Goal: Information Seeking & Learning: Find specific fact

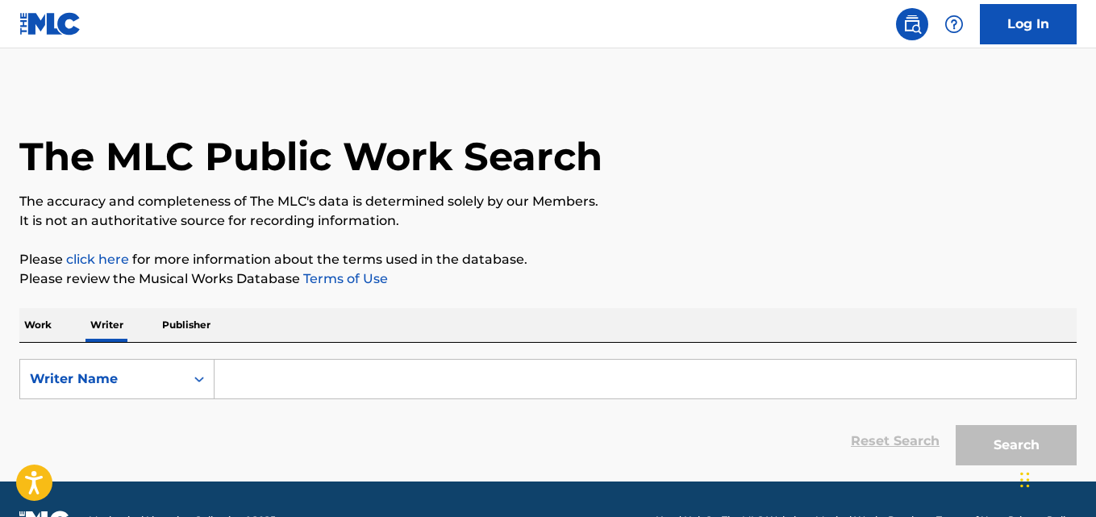
click at [352, 372] on input "Search Form" at bounding box center [645, 379] width 861 height 39
paste input "[PERSON_NAME]"
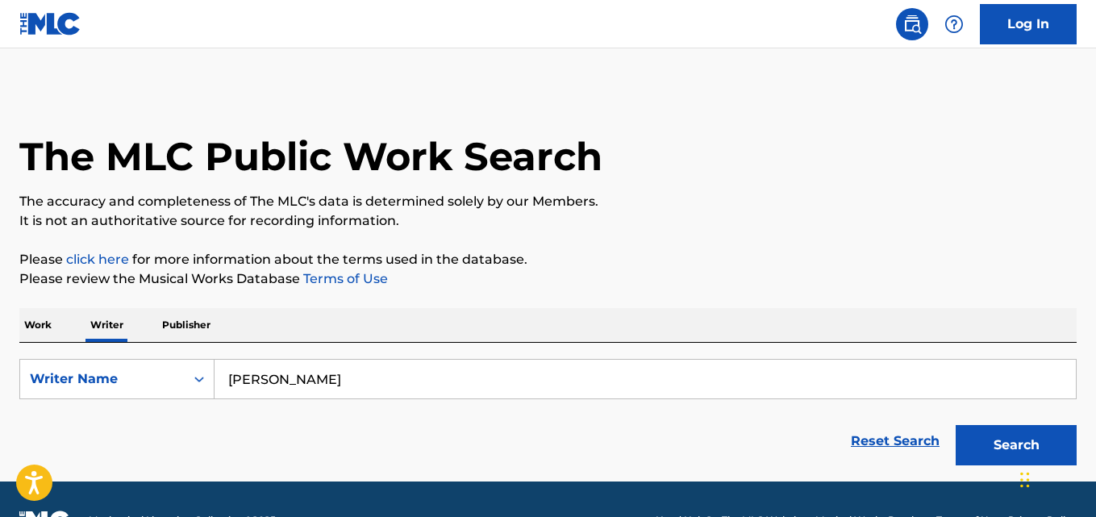
type input "[PERSON_NAME]"
click at [969, 252] on p "Please click here for more information about the terms used in the database." at bounding box center [547, 259] width 1057 height 19
click at [1006, 430] on button "Search" at bounding box center [1016, 445] width 121 height 40
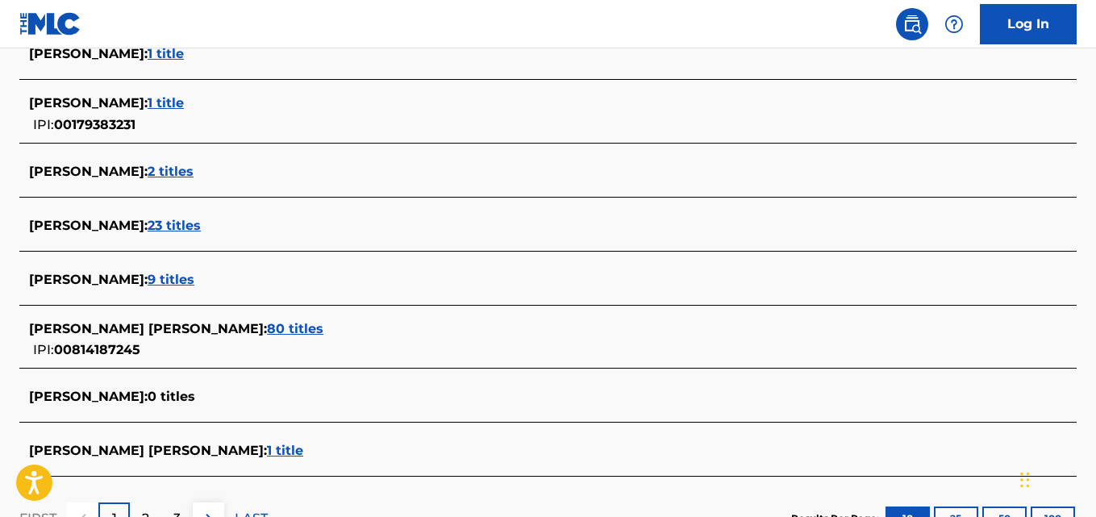
scroll to position [618, 0]
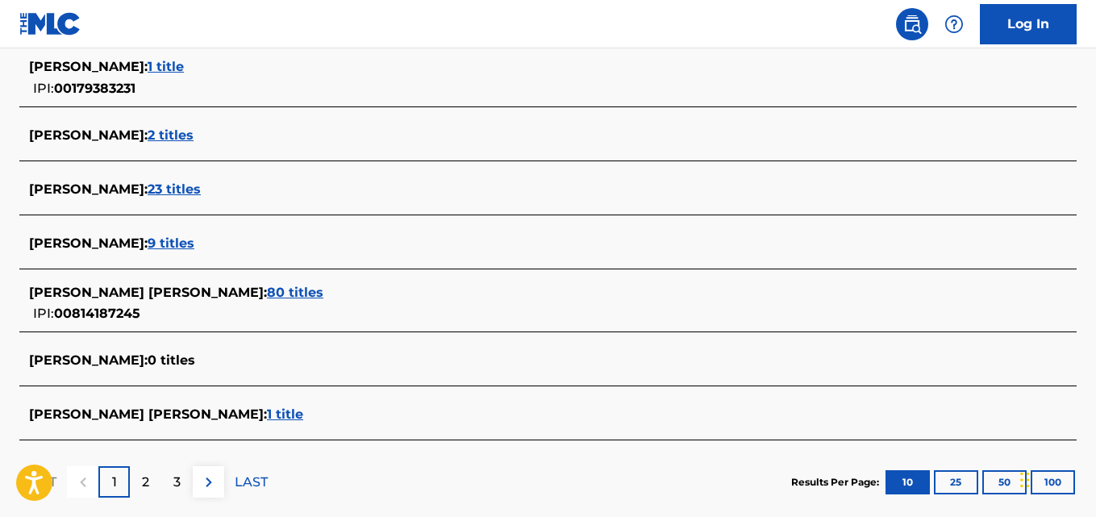
click at [152, 250] on span "9 titles" at bounding box center [171, 243] width 47 height 15
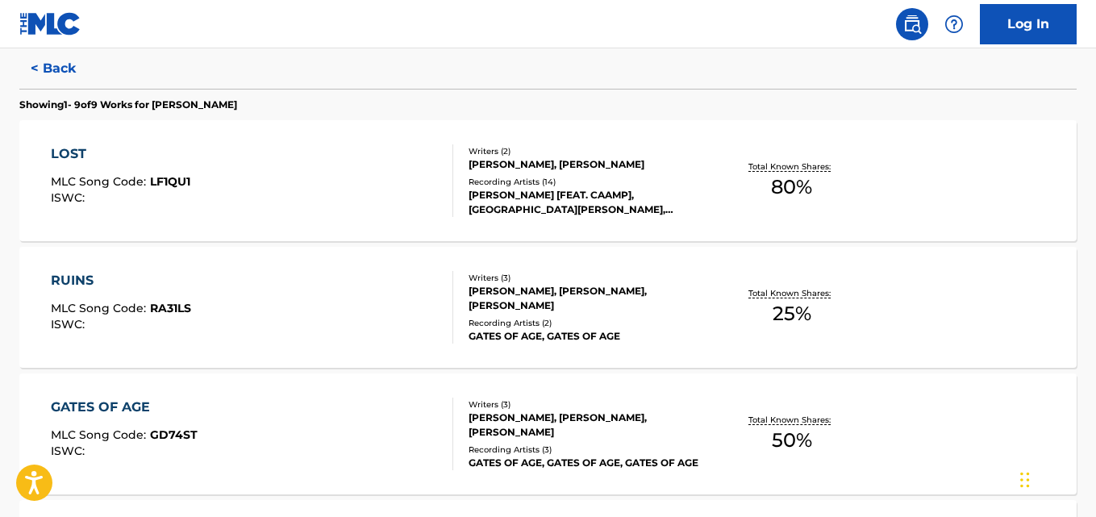
scroll to position [406, 0]
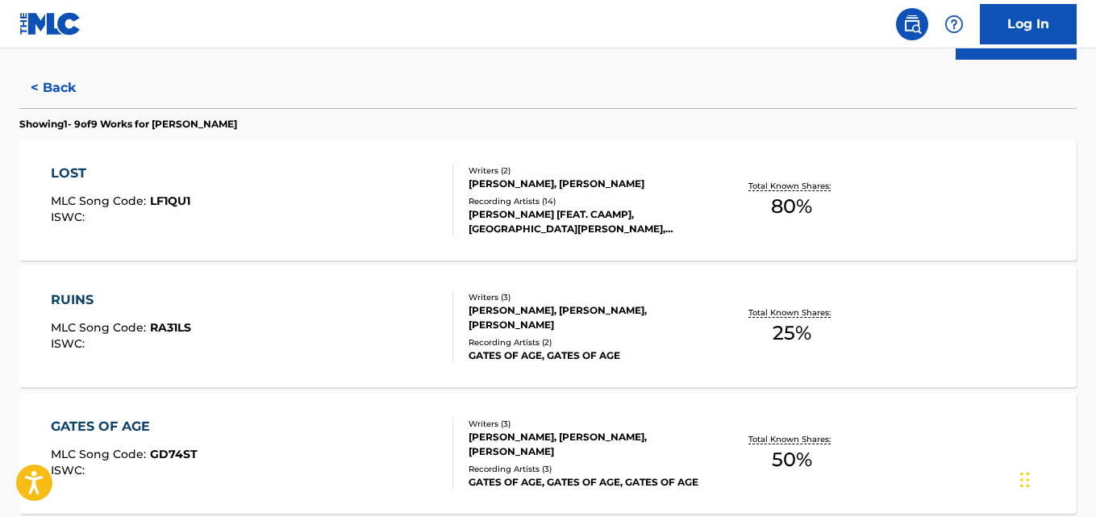
click at [800, 181] on p "Total Known Shares:" at bounding box center [791, 186] width 86 height 12
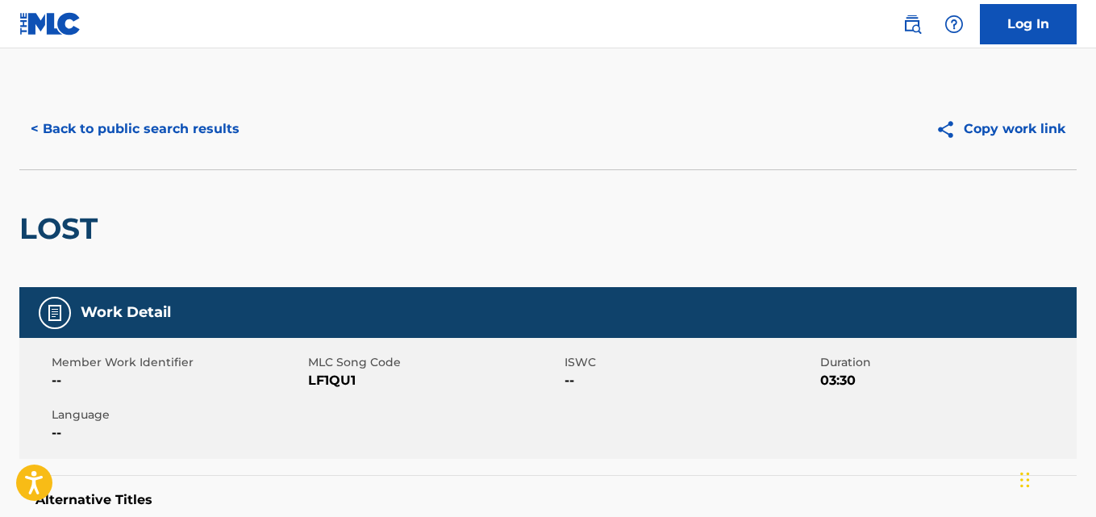
click at [246, 144] on div "< Back to public search results" at bounding box center [283, 129] width 529 height 40
click at [90, 123] on button "< Back to public search results" at bounding box center [134, 129] width 231 height 40
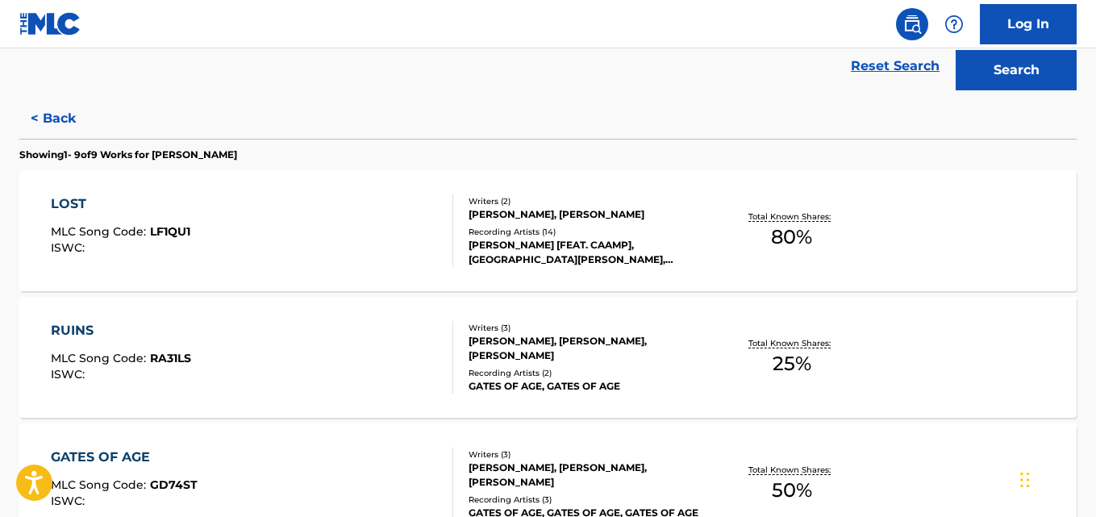
scroll to position [379, 0]
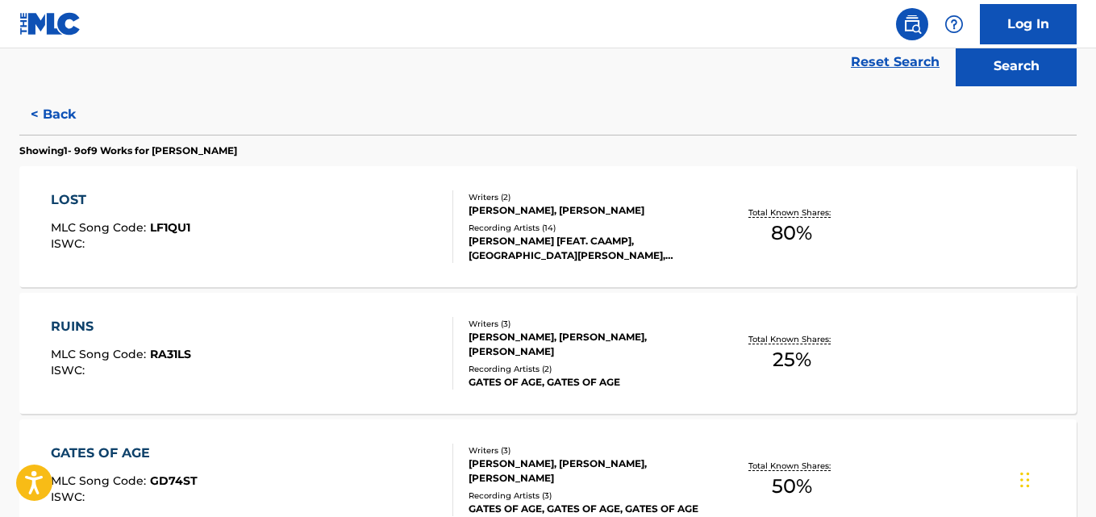
click at [978, 346] on div "RUINS MLC Song Code : RA31LS ISWC : Writers ( 3 ) [PERSON_NAME], [PERSON_NAME],…" at bounding box center [547, 353] width 1057 height 121
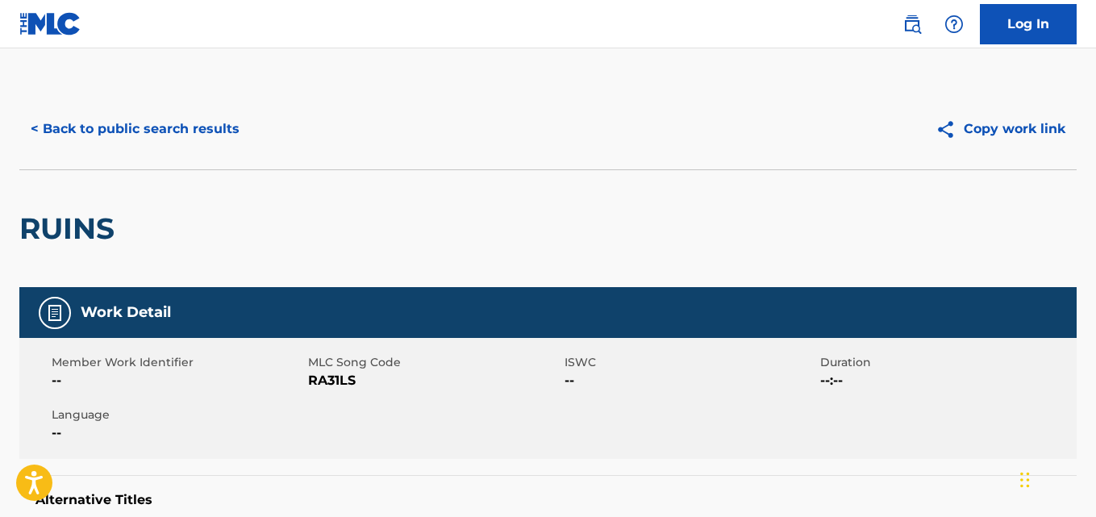
click at [27, 133] on button "< Back to public search results" at bounding box center [134, 129] width 231 height 40
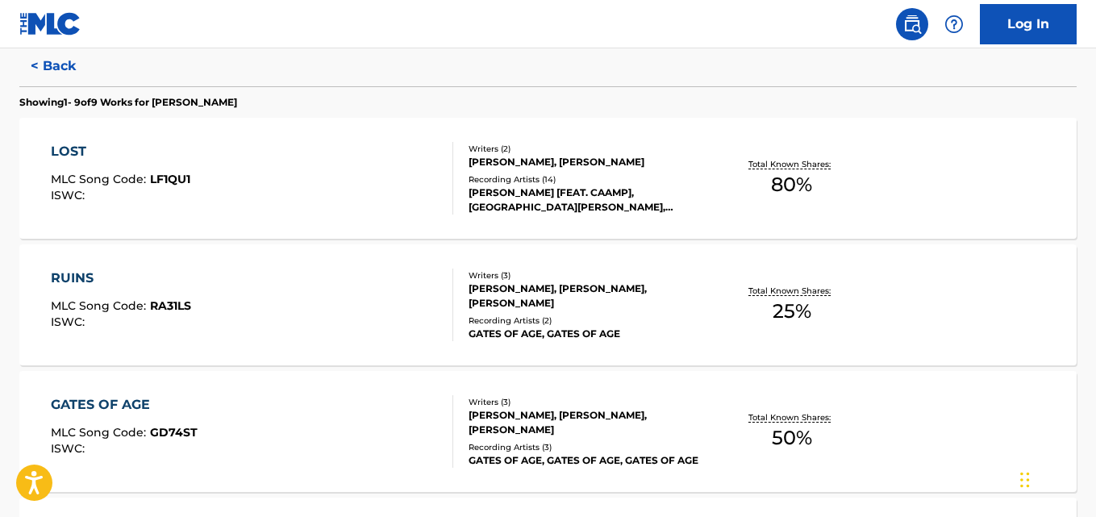
scroll to position [477, 0]
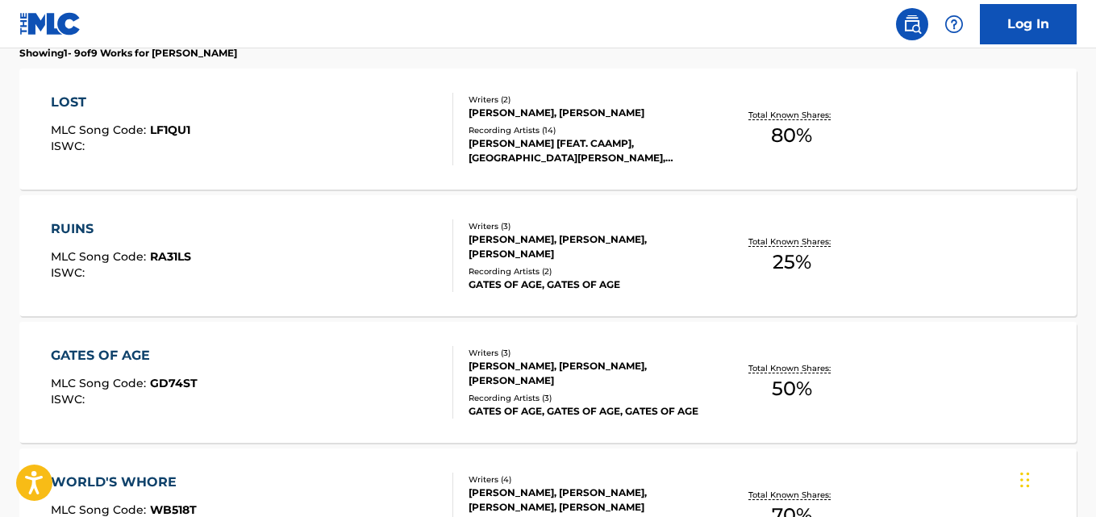
click at [965, 377] on div "GATES OF AGE MLC Song Code : GD74ST ISWC : Writers ( 3 ) [PERSON_NAME], [PERSON…" at bounding box center [547, 382] width 1057 height 121
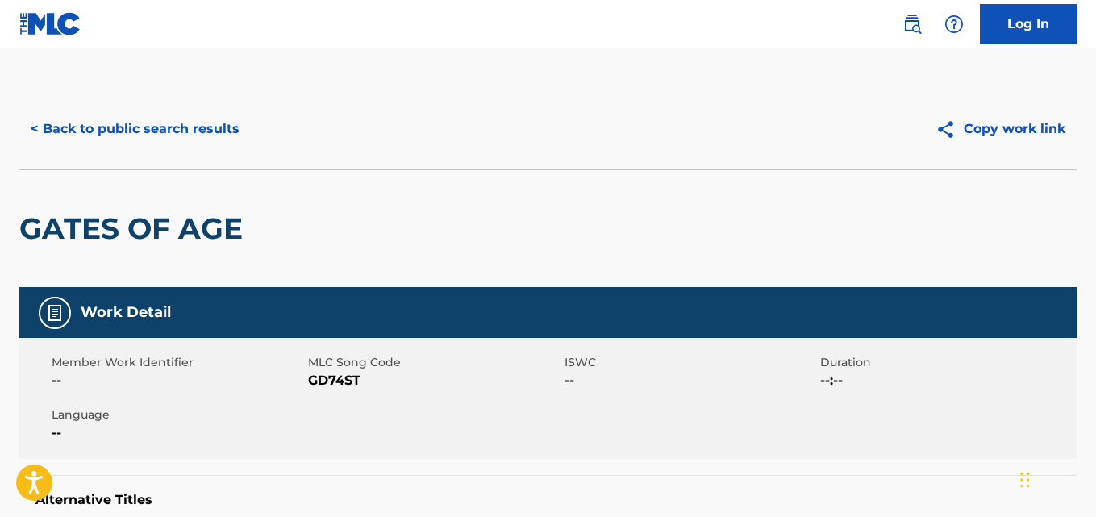
click at [31, 138] on button "< Back to public search results" at bounding box center [134, 129] width 231 height 40
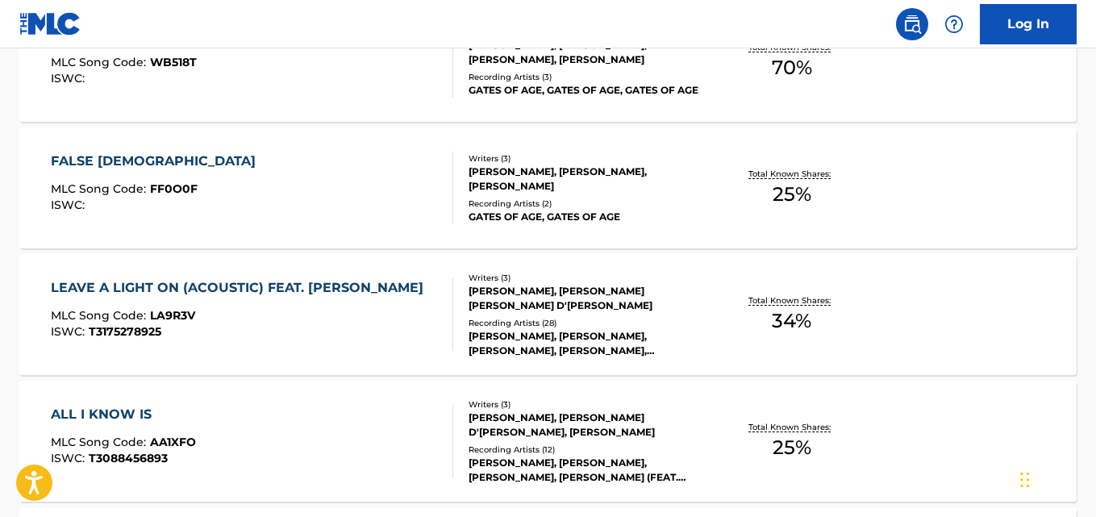
scroll to position [926, 0]
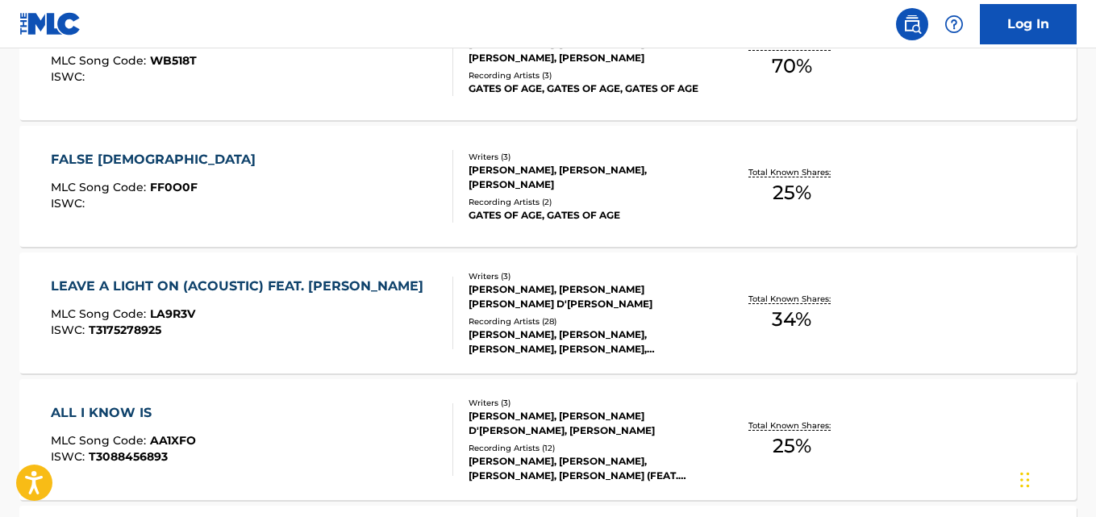
click at [1003, 313] on div "LEAVE A LIGHT ON (ACOUSTIC) FEAT. [PERSON_NAME] MLC Song Code : LA9R3V ISWC : T…" at bounding box center [547, 312] width 1057 height 121
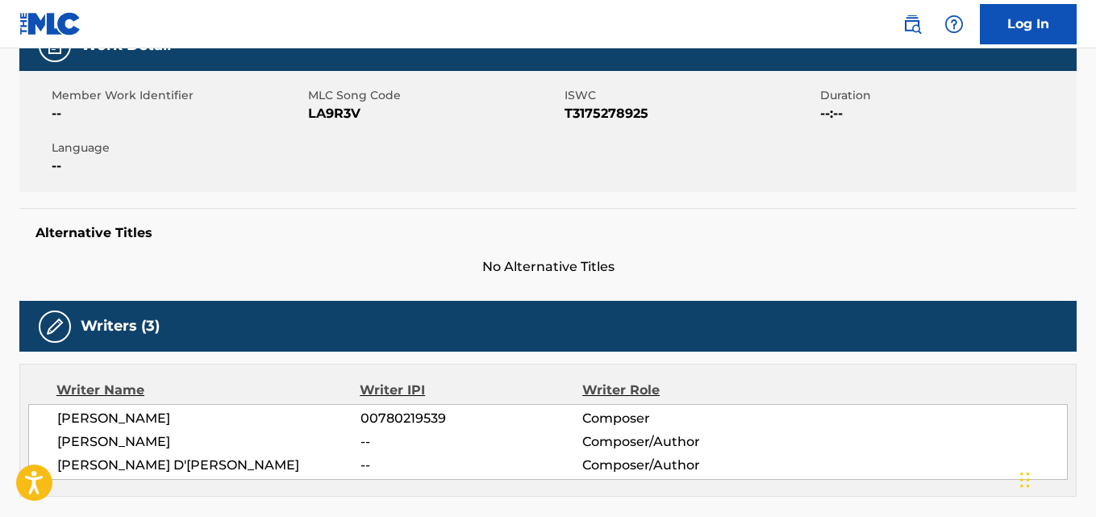
scroll to position [305, 0]
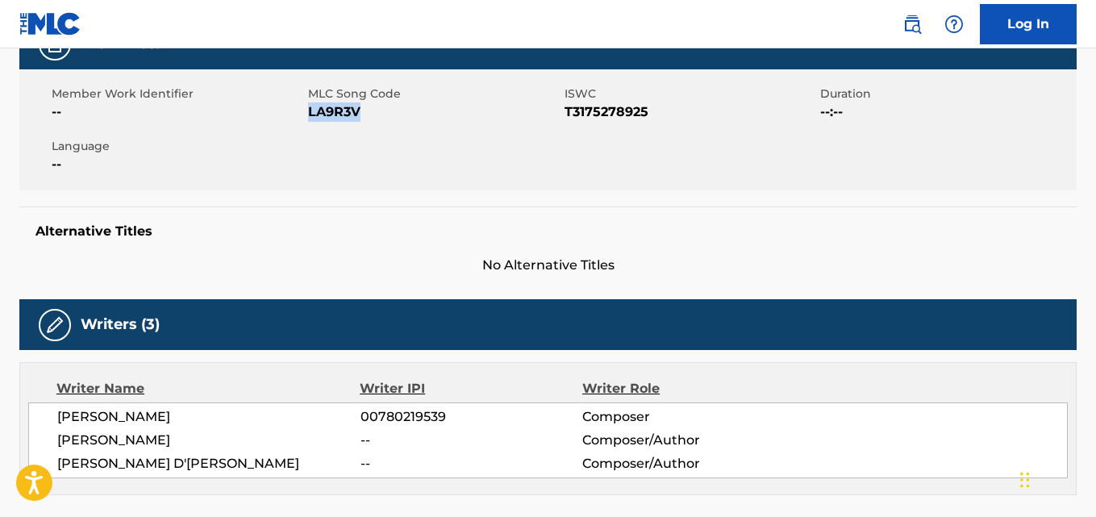
drag, startPoint x: 377, startPoint y: 110, endPoint x: 309, endPoint y: 119, distance: 68.4
click at [309, 119] on span "LA9R3V" at bounding box center [434, 111] width 252 height 19
copy span "LA9R3V"
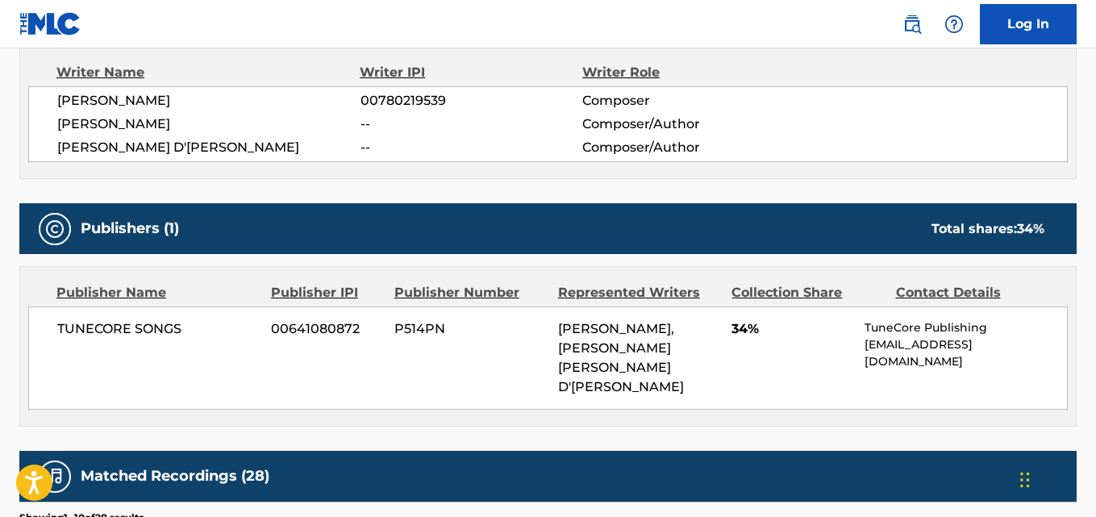
scroll to position [644, 0]
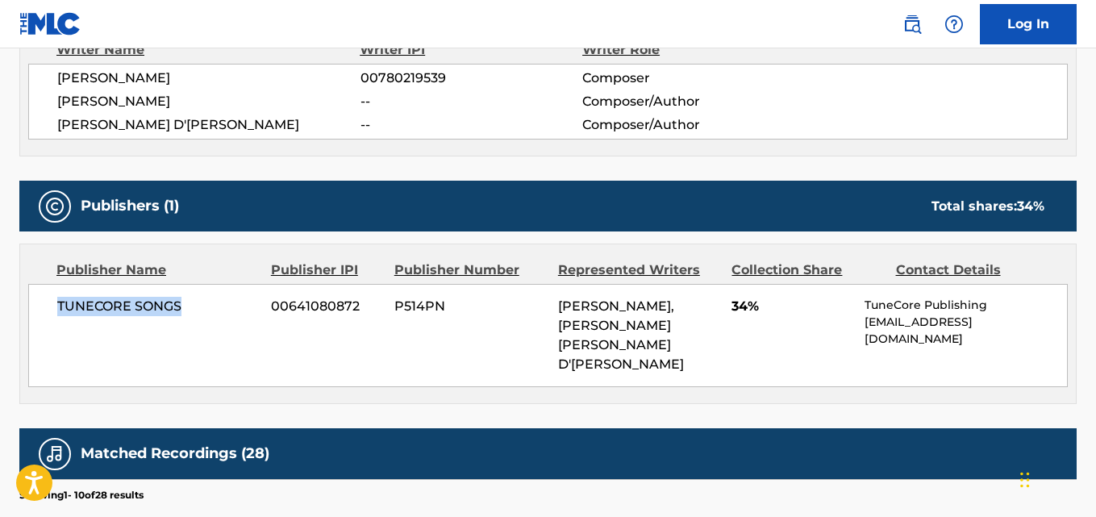
drag, startPoint x: 202, startPoint y: 307, endPoint x: 58, endPoint y: 310, distance: 143.6
click at [58, 310] on span "TUNECORE SONGS" at bounding box center [158, 306] width 202 height 19
copy span "TUNECORE SONGS"
copy span "00641080872"
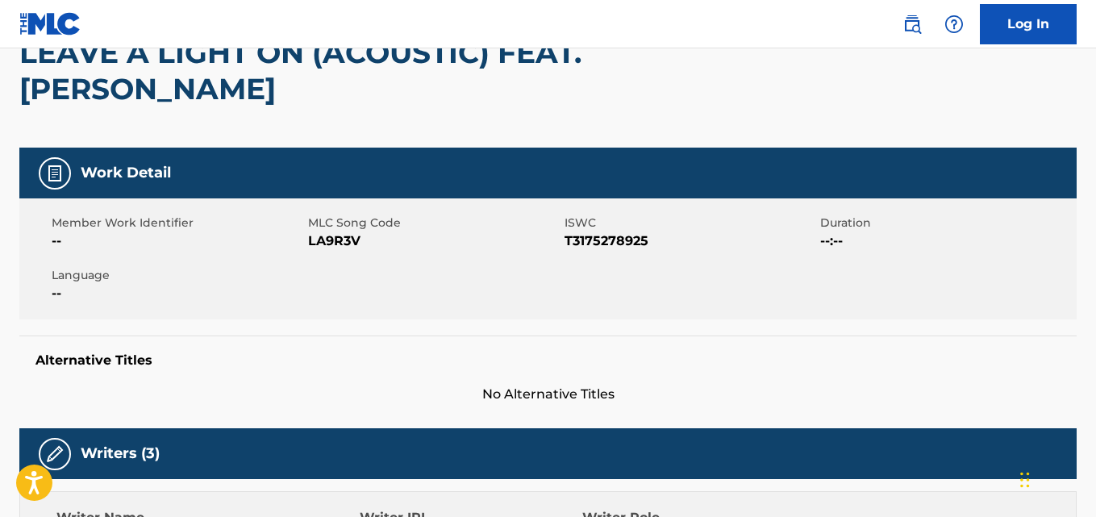
scroll to position [0, 0]
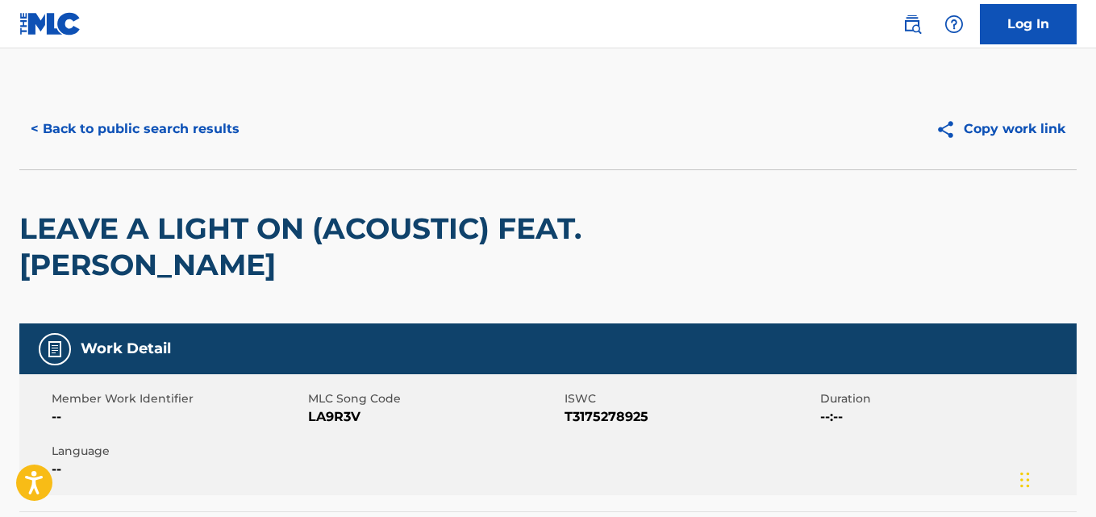
click at [197, 90] on div "< Back to public search results Copy work link" at bounding box center [547, 129] width 1057 height 81
click at [243, 135] on button "< Back to public search results" at bounding box center [134, 129] width 231 height 40
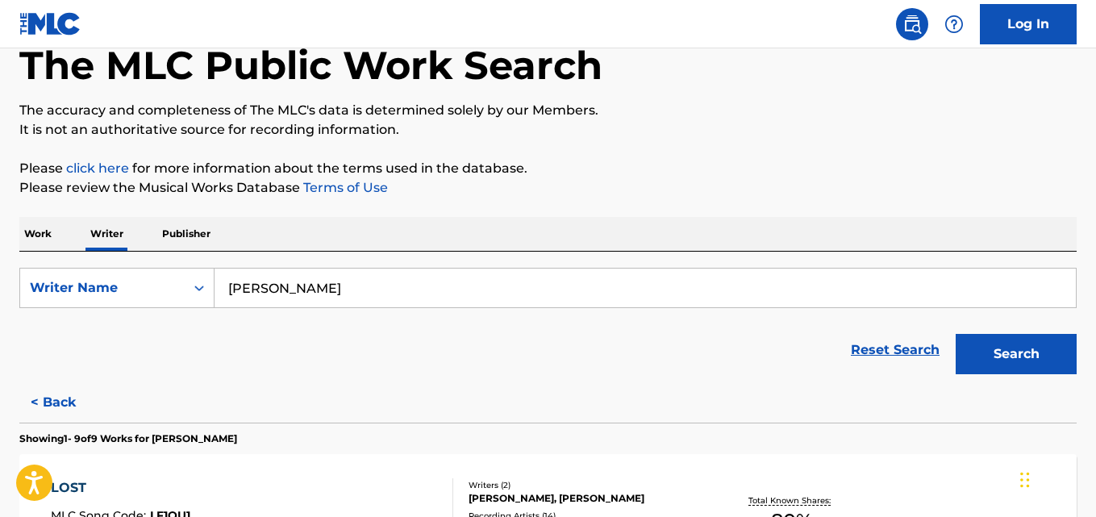
click at [380, 290] on input "[PERSON_NAME]" at bounding box center [645, 288] width 861 height 39
paste input "[PERSON_NAME][GEOGRAPHIC_DATA]"
type input "[PERSON_NAME][GEOGRAPHIC_DATA]"
click at [956, 334] on button "Search" at bounding box center [1016, 354] width 121 height 40
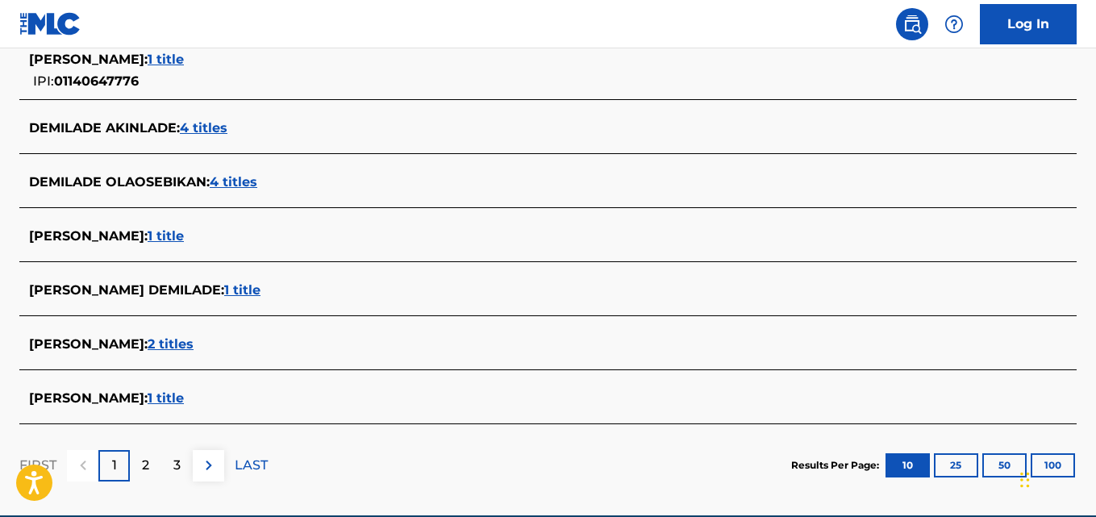
scroll to position [638, 0]
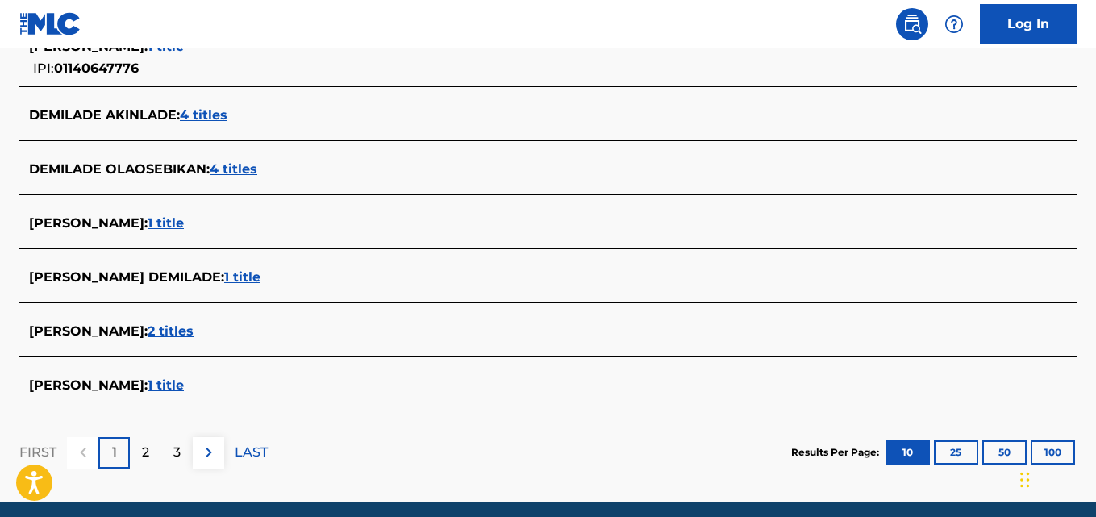
click at [261, 272] on span "1 title" at bounding box center [242, 276] width 36 height 15
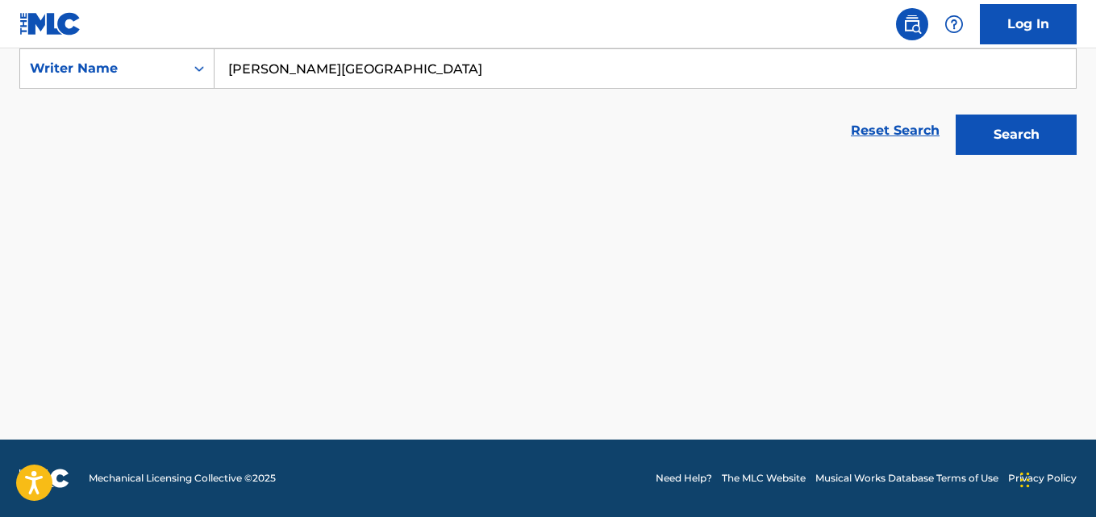
scroll to position [311, 0]
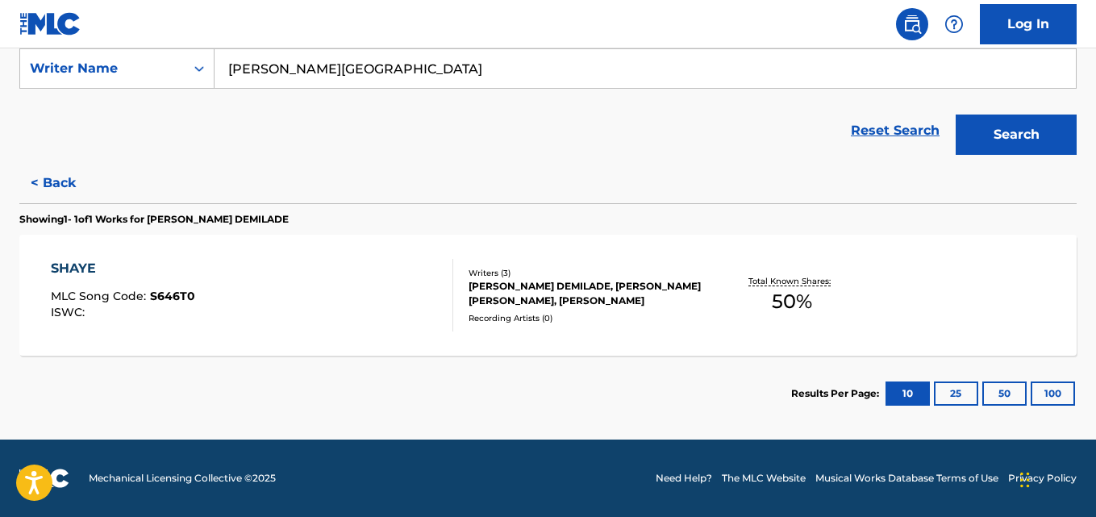
click at [754, 285] on p "Total Known Shares:" at bounding box center [791, 281] width 86 height 12
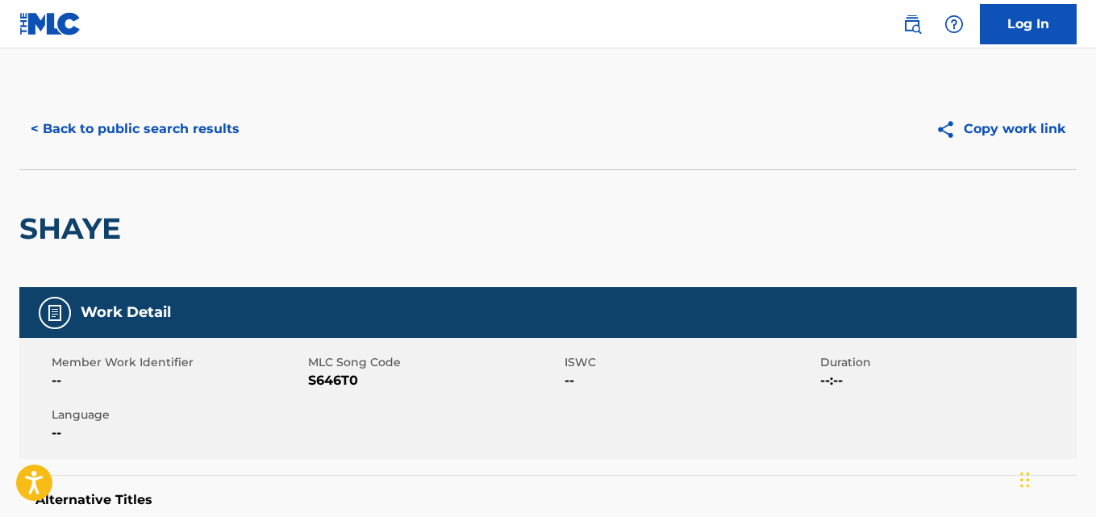
click at [190, 135] on button "< Back to public search results" at bounding box center [134, 129] width 231 height 40
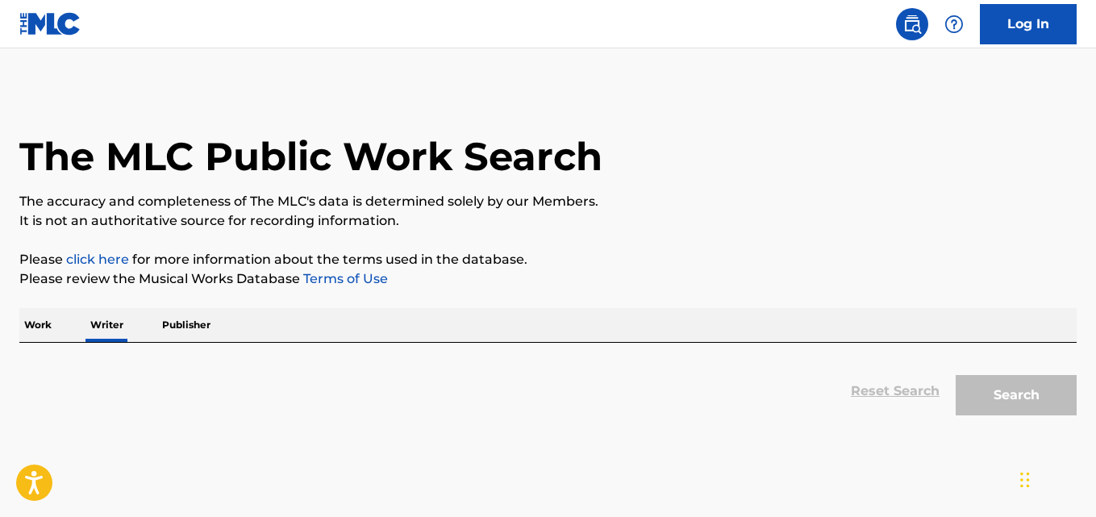
scroll to position [91, 0]
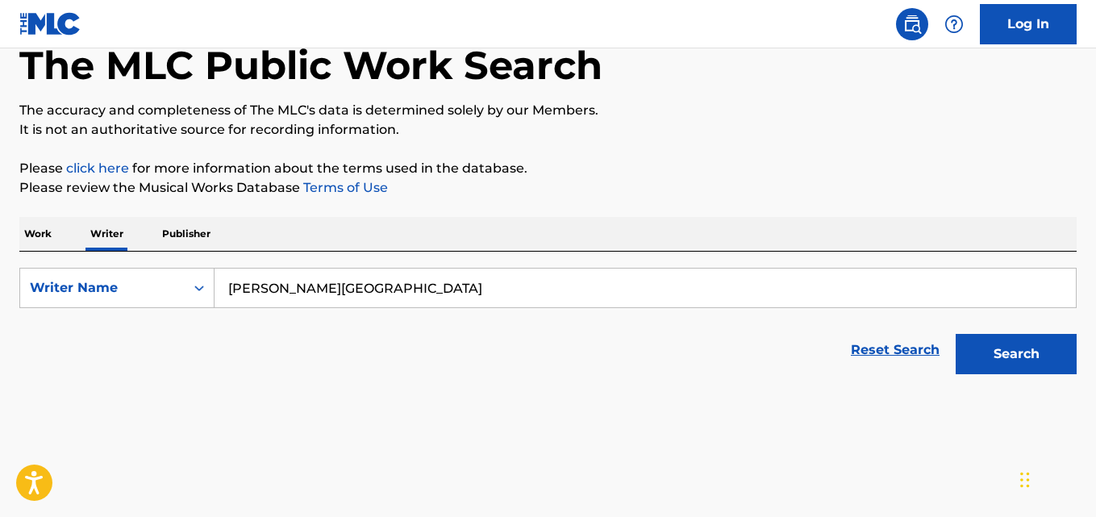
click at [399, 281] on input "[PERSON_NAME][GEOGRAPHIC_DATA]" at bounding box center [645, 288] width 861 height 39
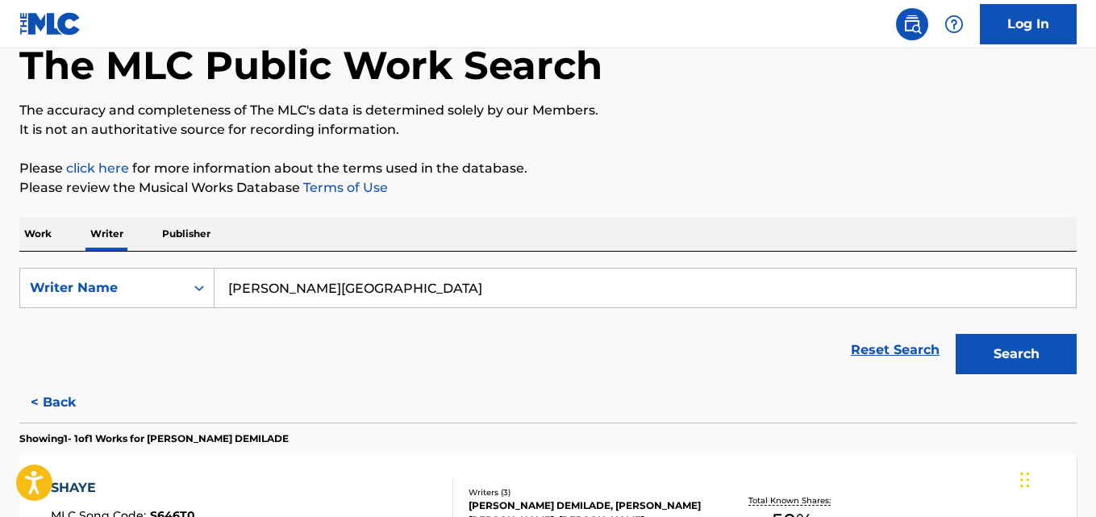
paste input "uwabukunmi [PERSON_NAME]"
type input "Oluwabukunmi [PERSON_NAME]"
click at [956, 334] on button "Search" at bounding box center [1016, 354] width 121 height 40
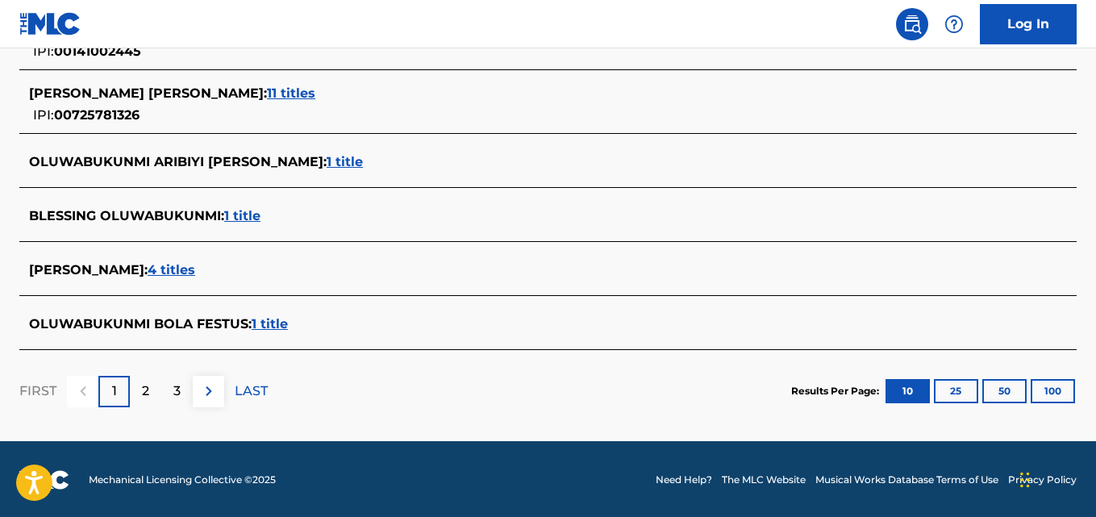
scroll to position [715, 0]
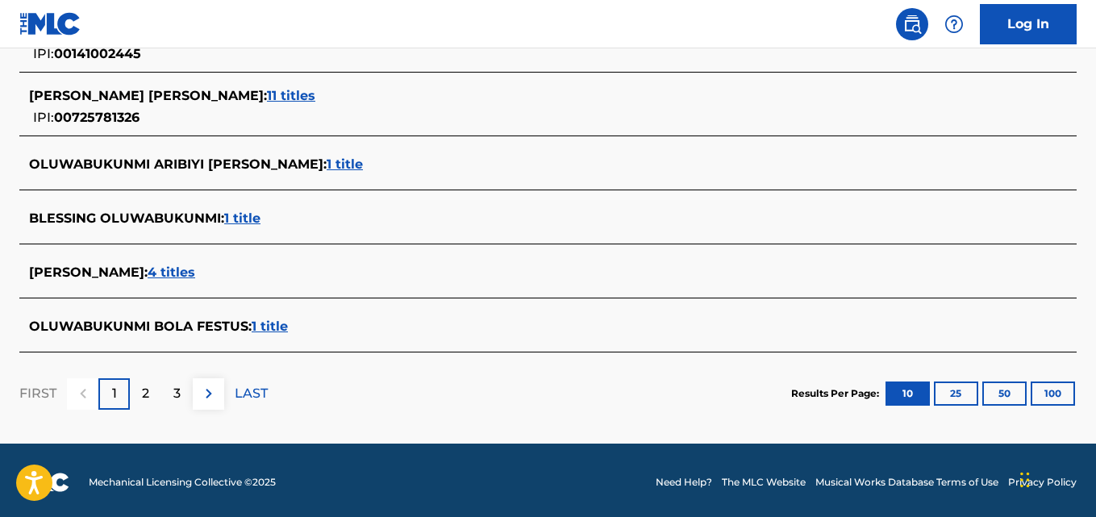
click at [327, 167] on span "1 title" at bounding box center [345, 163] width 36 height 15
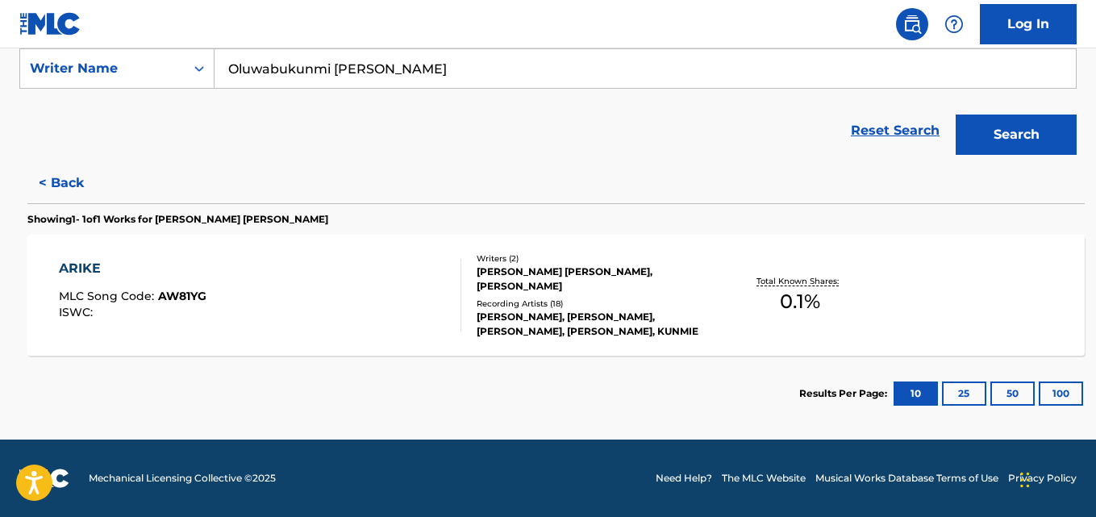
scroll to position [311, 0]
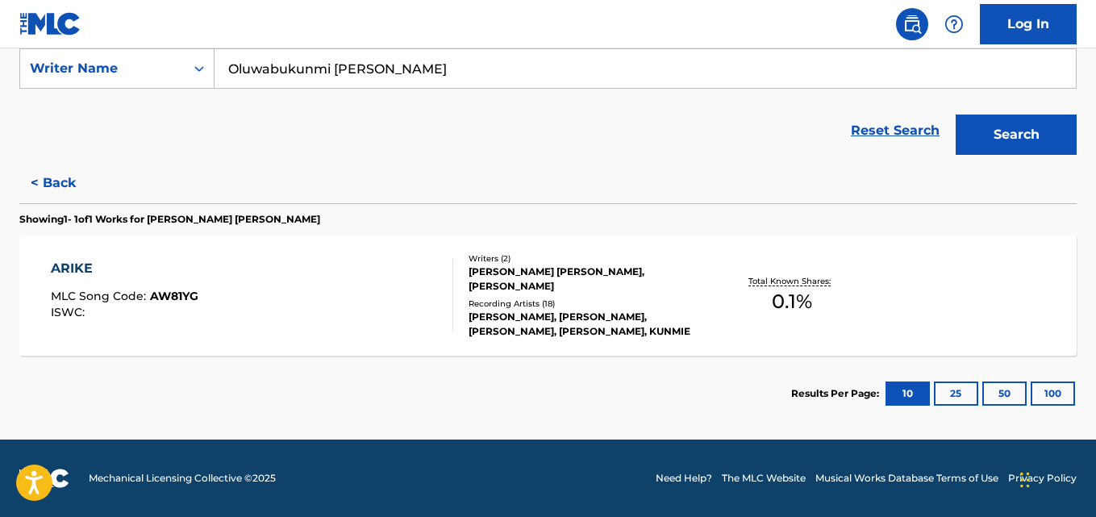
click at [619, 282] on div "[PERSON_NAME] [PERSON_NAME], [PERSON_NAME]" at bounding box center [587, 279] width 236 height 29
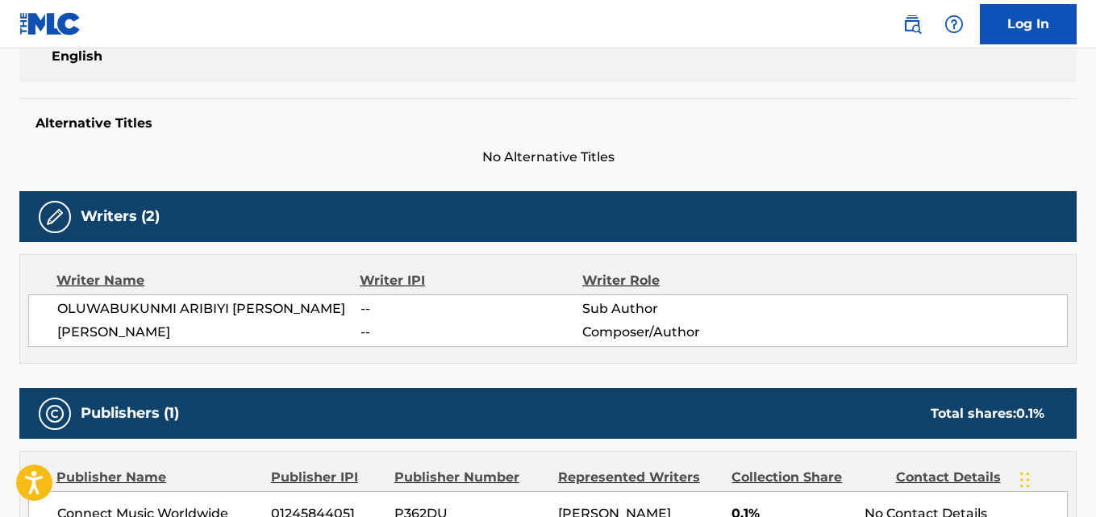
scroll to position [181, 0]
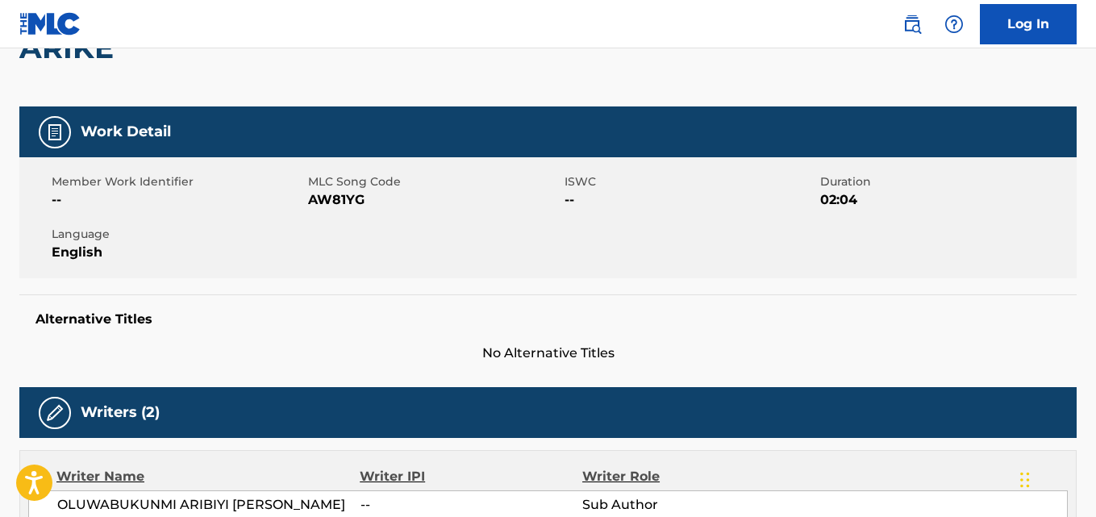
click at [336, 209] on span "AW81YG" at bounding box center [434, 199] width 252 height 19
click at [338, 190] on span "MLC Song Code" at bounding box center [434, 181] width 252 height 17
copy span "AW81YG"
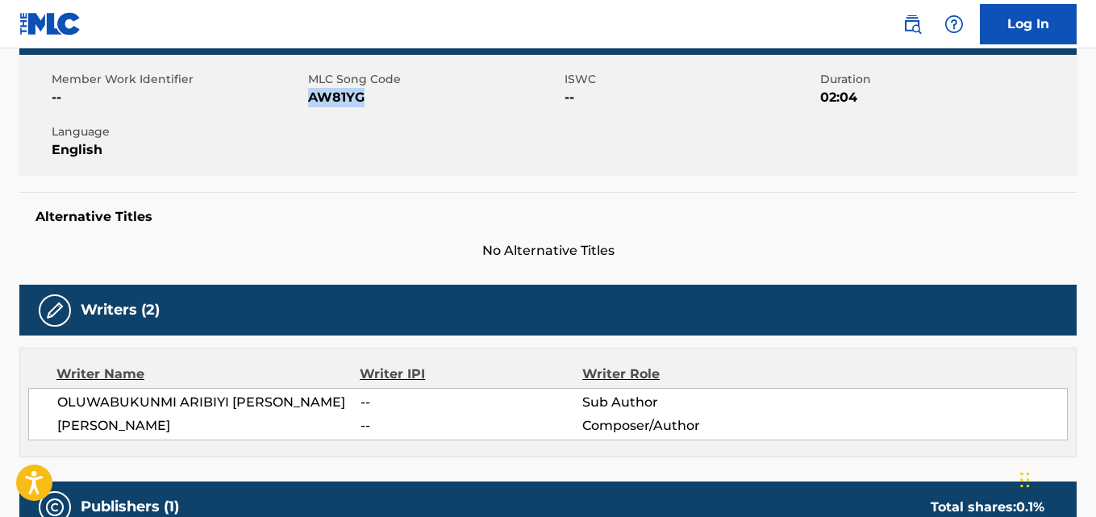
scroll to position [484, 0]
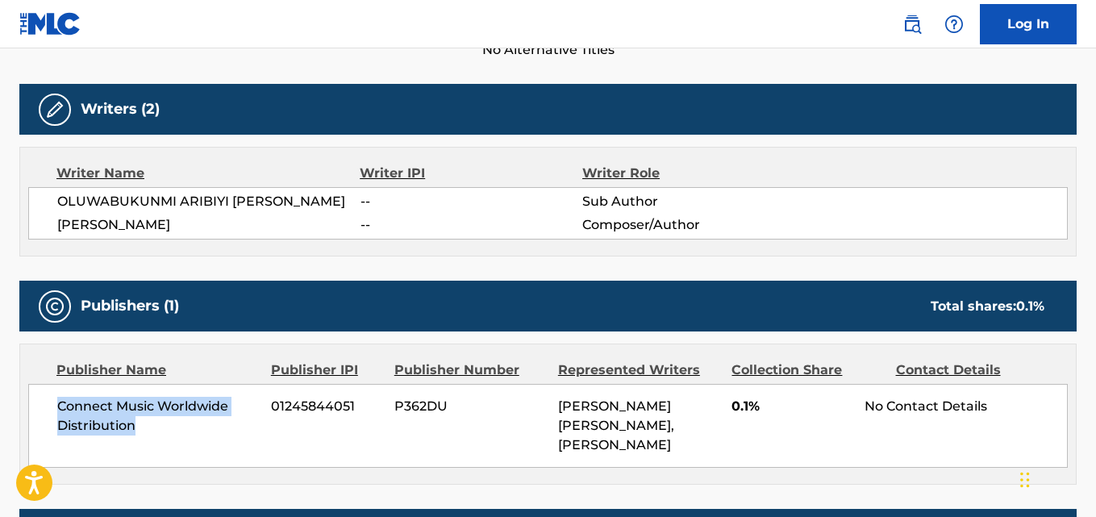
drag, startPoint x: 50, startPoint y: 411, endPoint x: 136, endPoint y: 424, distance: 86.6
click at [136, 424] on div "Connect Music Worldwide Distribution 01245844051 P362DU [PERSON_NAME] [PERSON_N…" at bounding box center [548, 426] width 1040 height 84
copy span "Connect Music Worldwide Distribution"
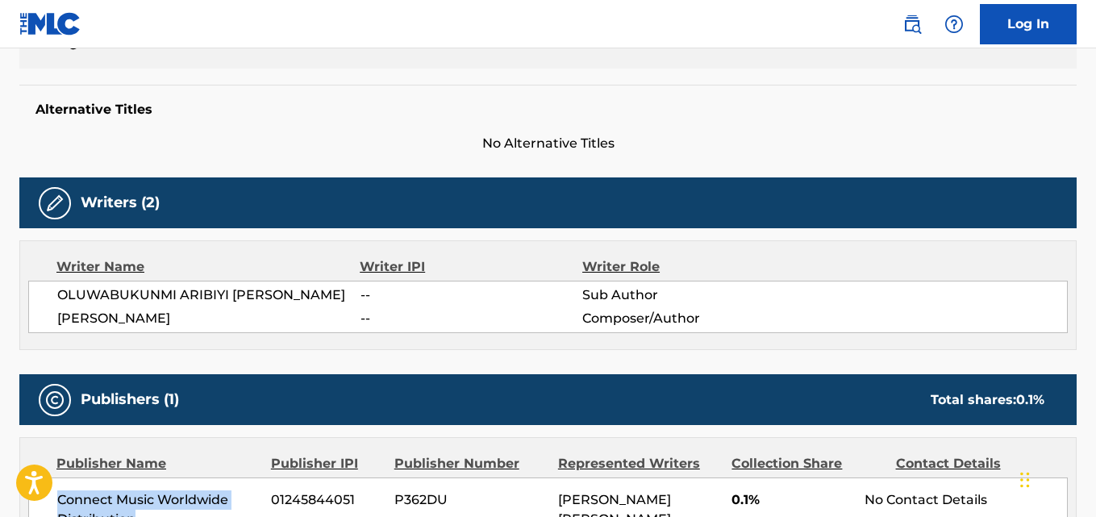
scroll to position [0, 0]
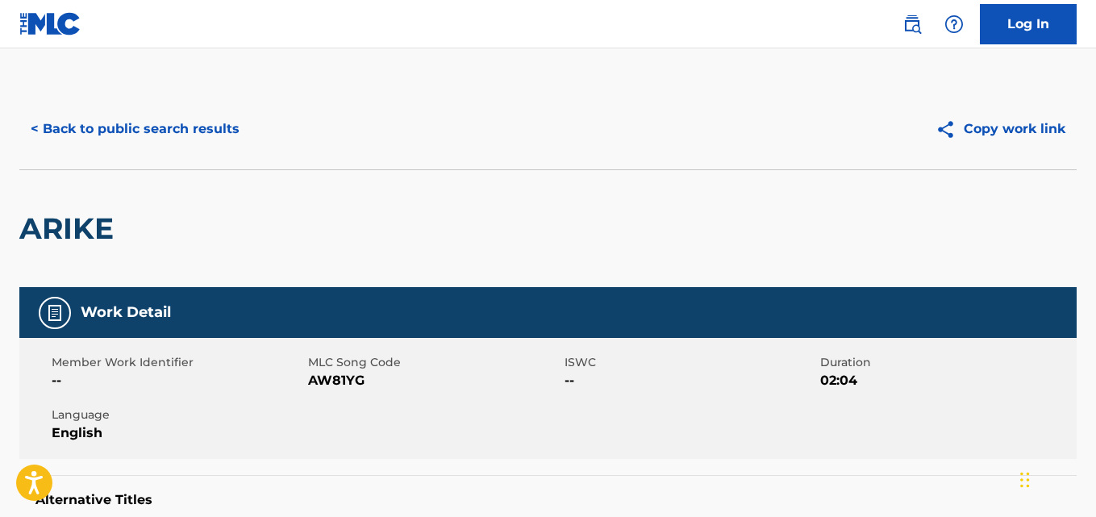
click at [165, 119] on button "< Back to public search results" at bounding box center [134, 129] width 231 height 40
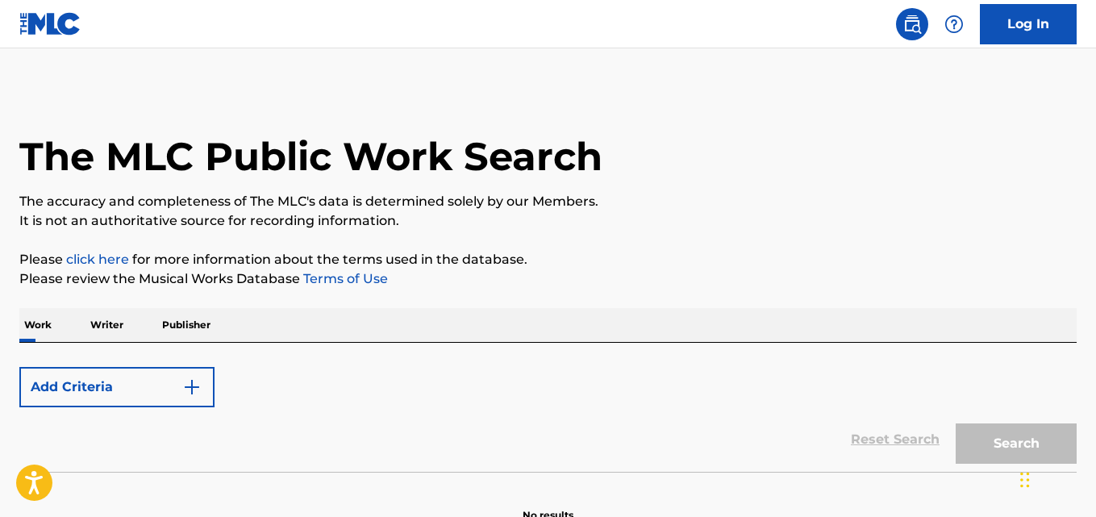
scroll to position [91, 0]
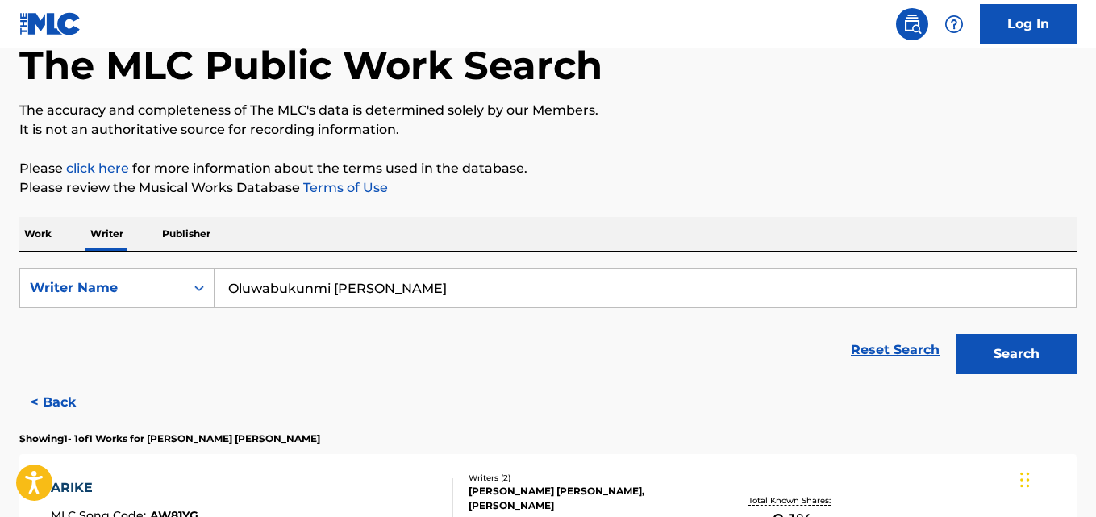
click at [315, 289] on input "Oluwabukunmi [PERSON_NAME]" at bounding box center [645, 288] width 861 height 39
paste input "[PERSON_NAME]"
type input "[PERSON_NAME]"
click at [956, 334] on button "Search" at bounding box center [1016, 354] width 121 height 40
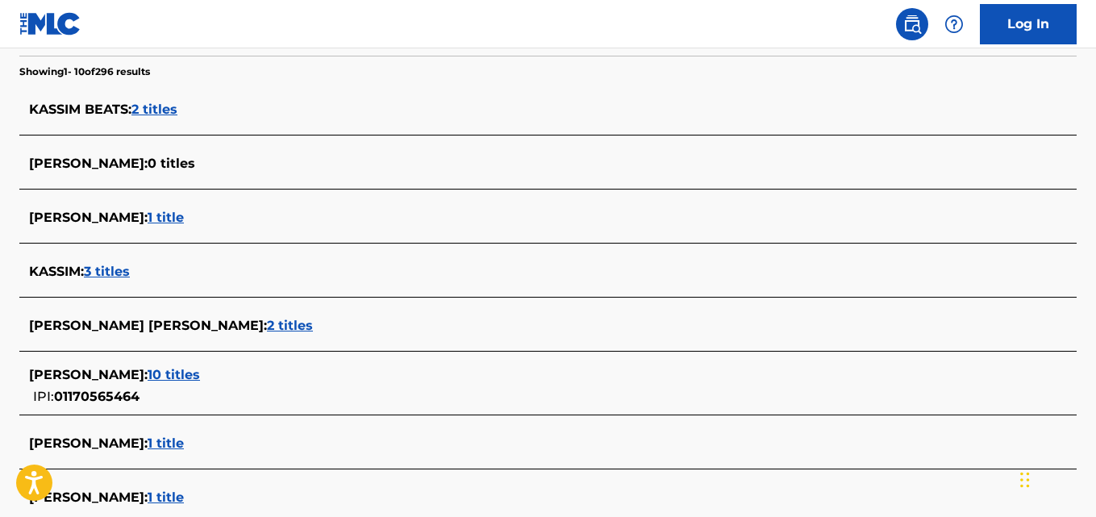
scroll to position [415, 0]
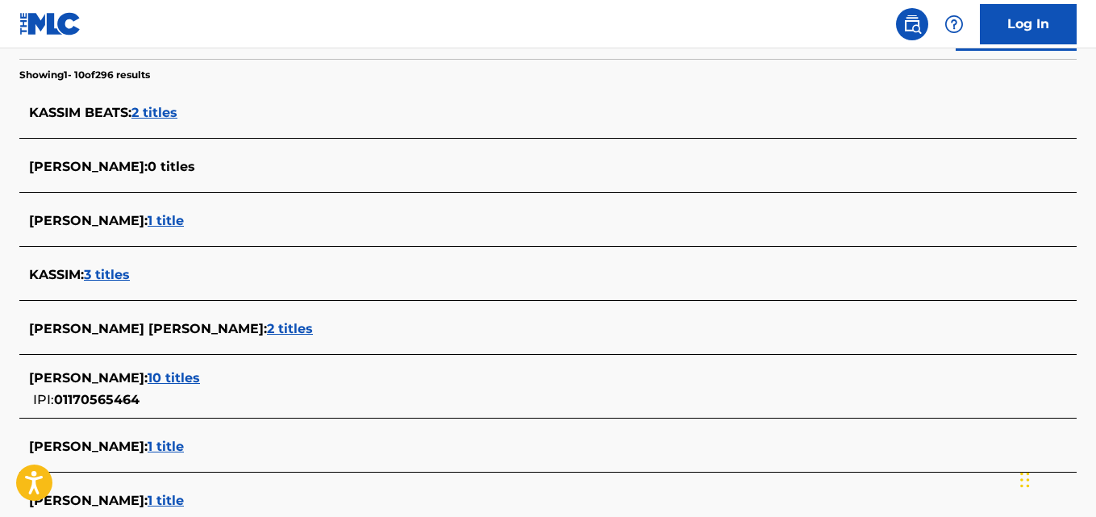
click at [245, 388] on div "[PERSON_NAME] : 10 titles IPI: 01170565464" at bounding box center [527, 389] width 996 height 41
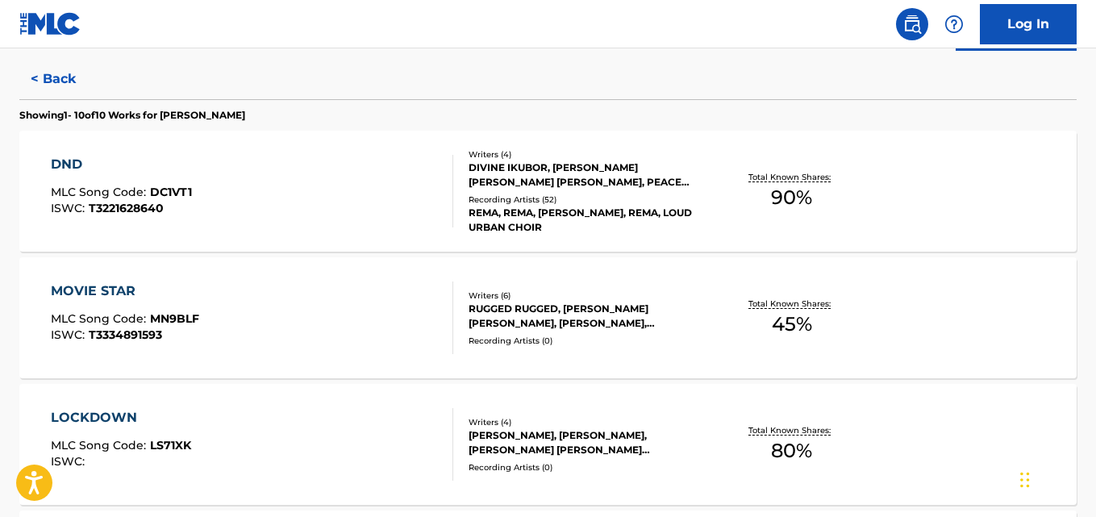
click at [808, 171] on p "Total Known Shares:" at bounding box center [791, 177] width 86 height 12
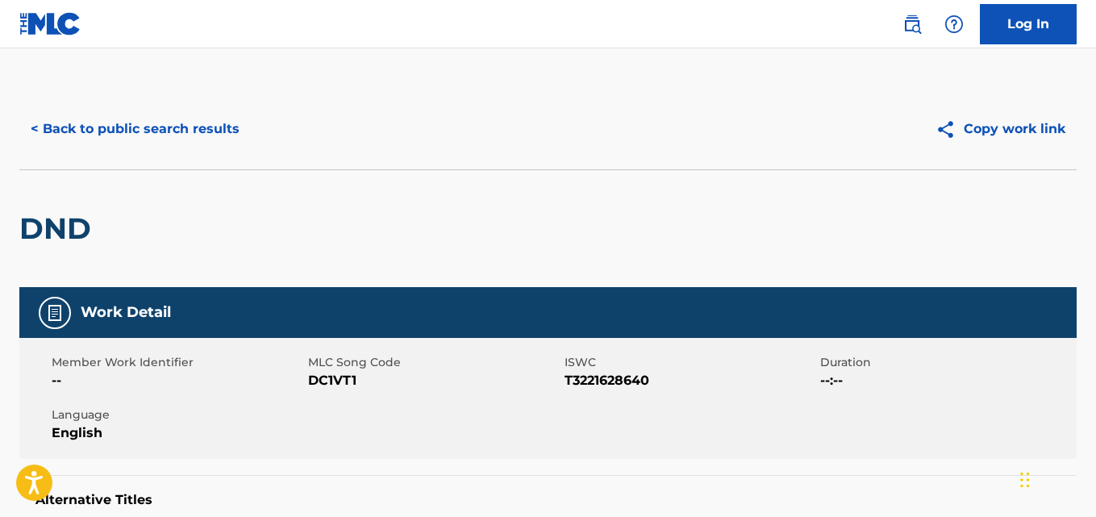
click at [136, 141] on button "< Back to public search results" at bounding box center [134, 129] width 231 height 40
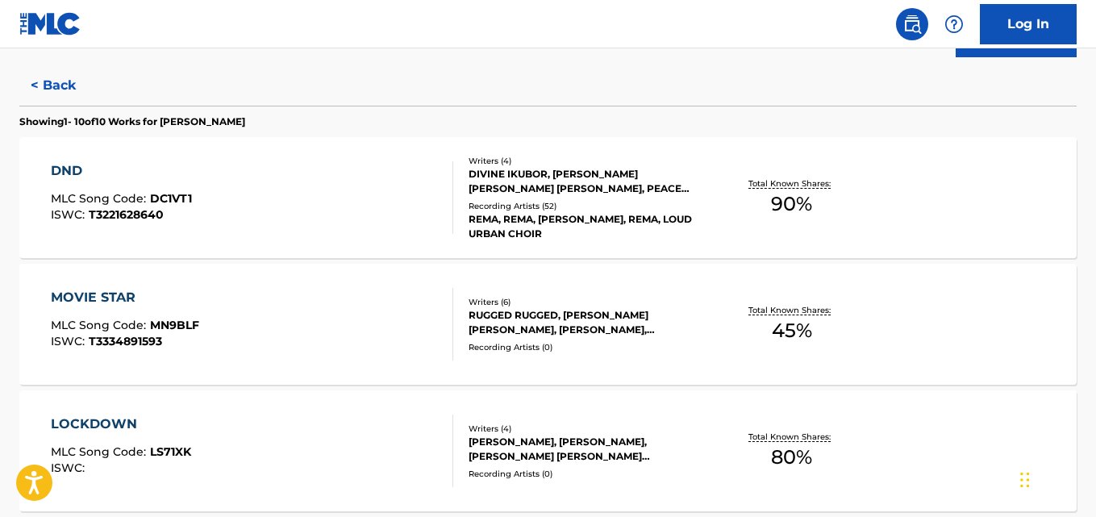
scroll to position [406, 0]
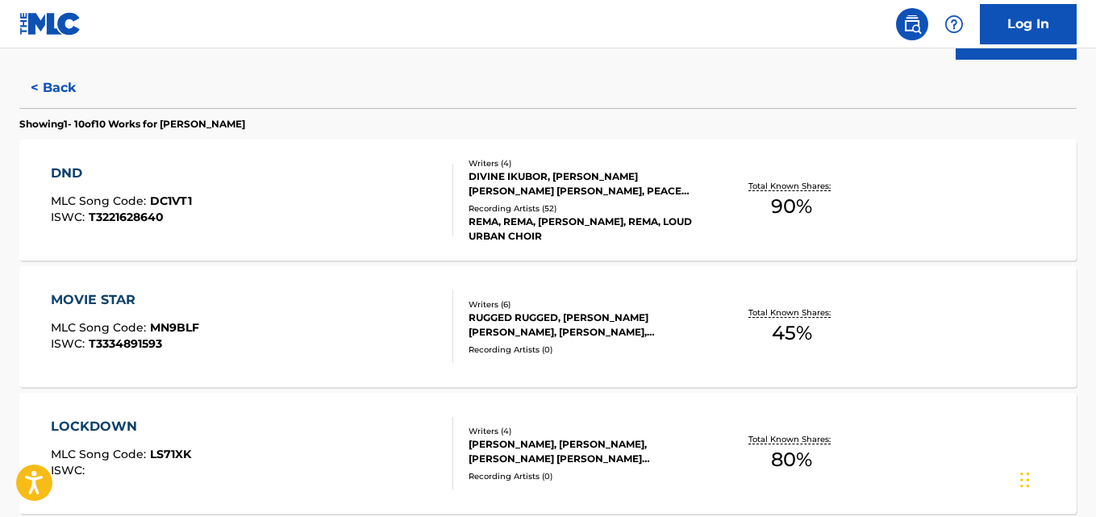
click at [985, 315] on div "MOVIE STAR MLC Song Code : MN9BLF ISWC : T3334891593 Writers ( 6 ) RUGGED RUGGE…" at bounding box center [547, 326] width 1057 height 121
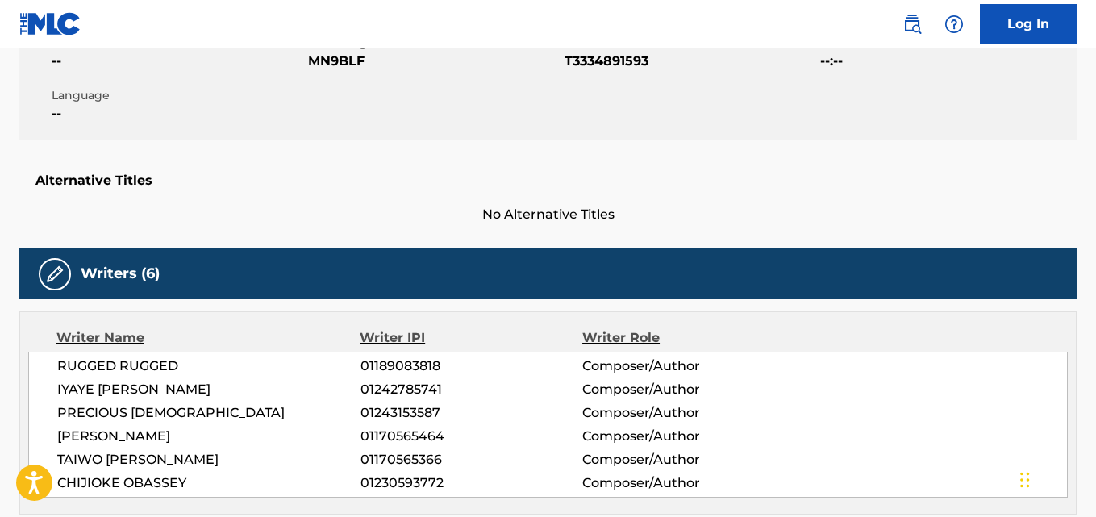
scroll to position [330, 0]
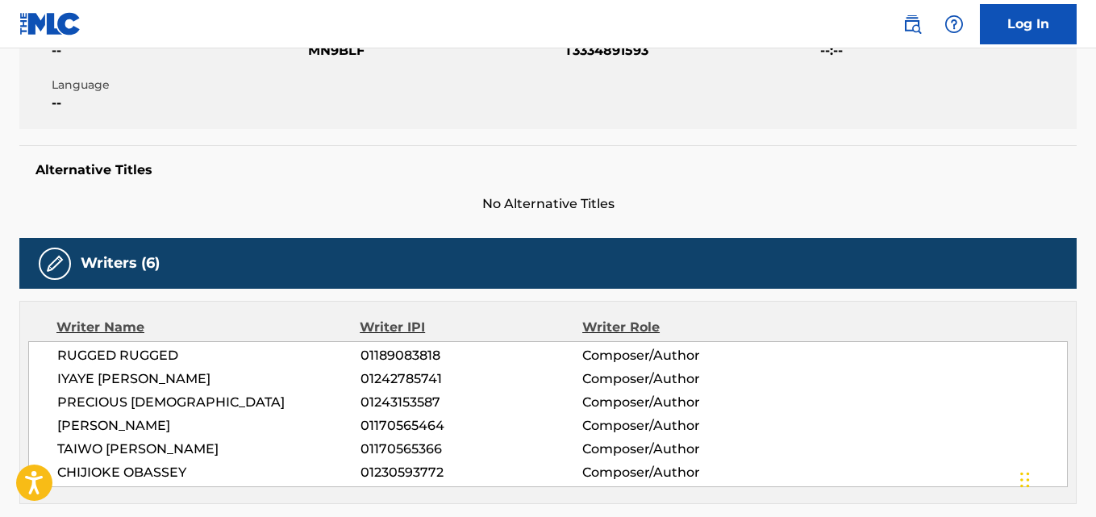
drag, startPoint x: 261, startPoint y: 432, endPoint x: 62, endPoint y: 430, distance: 198.4
click at [62, 430] on span "[PERSON_NAME]" at bounding box center [208, 425] width 303 height 19
click at [54, 430] on div "RUGGED RUGGED 01189083818 Composer/Author [PERSON_NAME] 01242785741 Composer/Au…" at bounding box center [548, 414] width 1040 height 146
drag, startPoint x: 54, startPoint y: 427, endPoint x: 251, endPoint y: 415, distance: 197.1
click at [251, 415] on div "RUGGED RUGGED 01189083818 Composer/Author [PERSON_NAME] 01242785741 Composer/Au…" at bounding box center [548, 414] width 1040 height 146
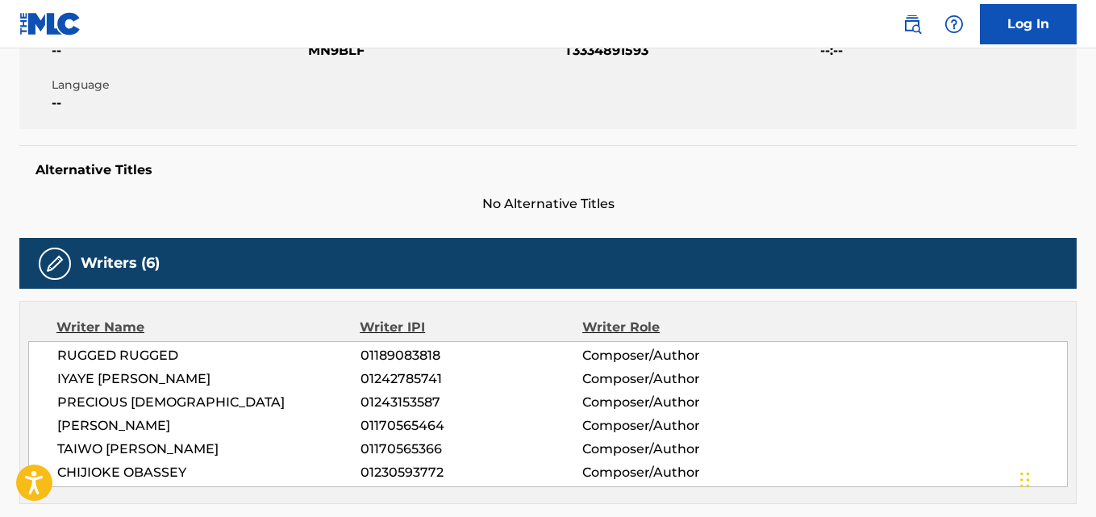
copy span "[PERSON_NAME]"
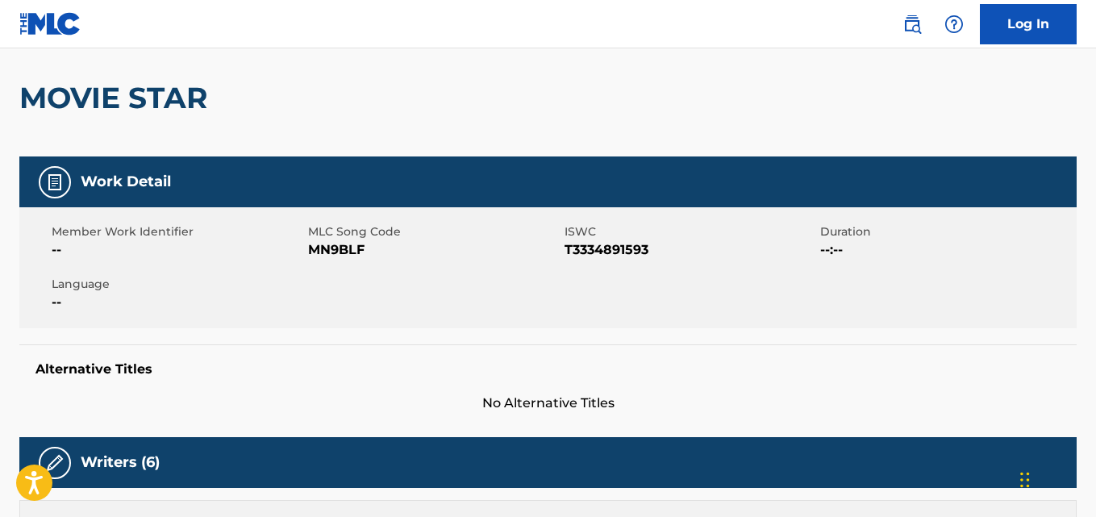
scroll to position [0, 0]
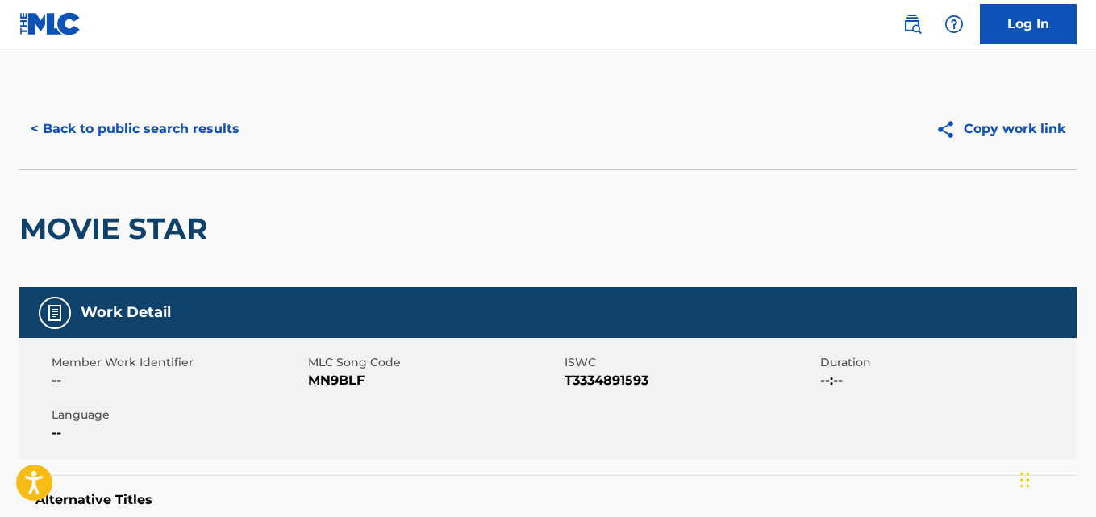
click at [161, 124] on button "< Back to public search results" at bounding box center [134, 129] width 231 height 40
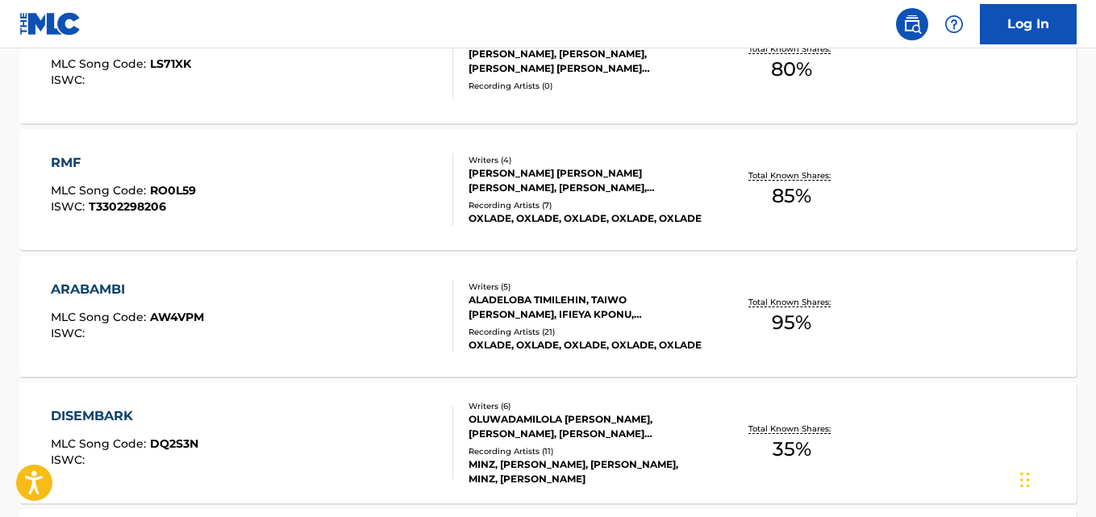
scroll to position [797, 0]
click at [982, 277] on div "ARABAMBI MLC Song Code : AW4VPM ISWC : Writers ( 5 ) ALADELOBA TIMILEHIN, TAIWO…" at bounding box center [547, 315] width 1057 height 121
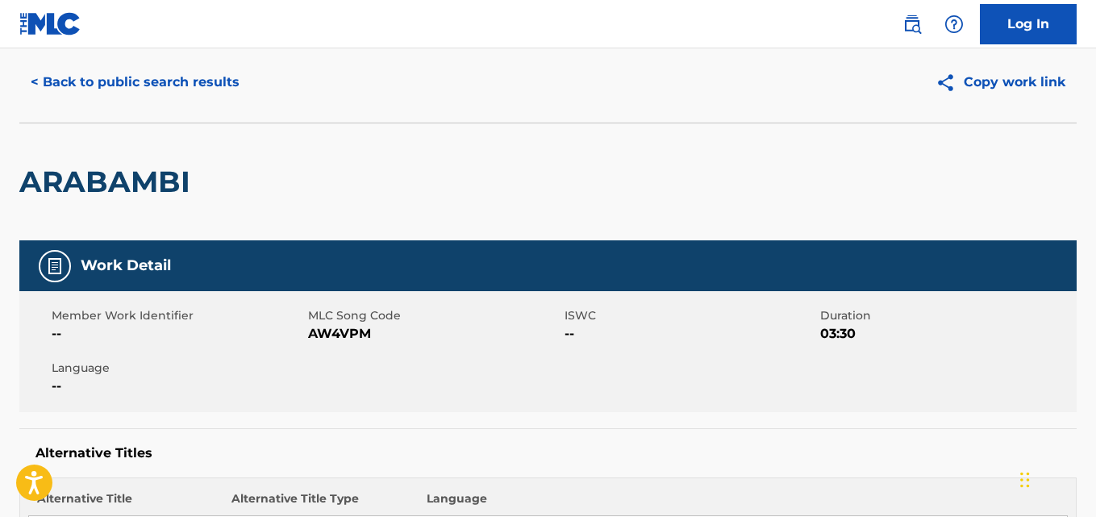
click at [45, 93] on button "< Back to public search results" at bounding box center [134, 82] width 231 height 40
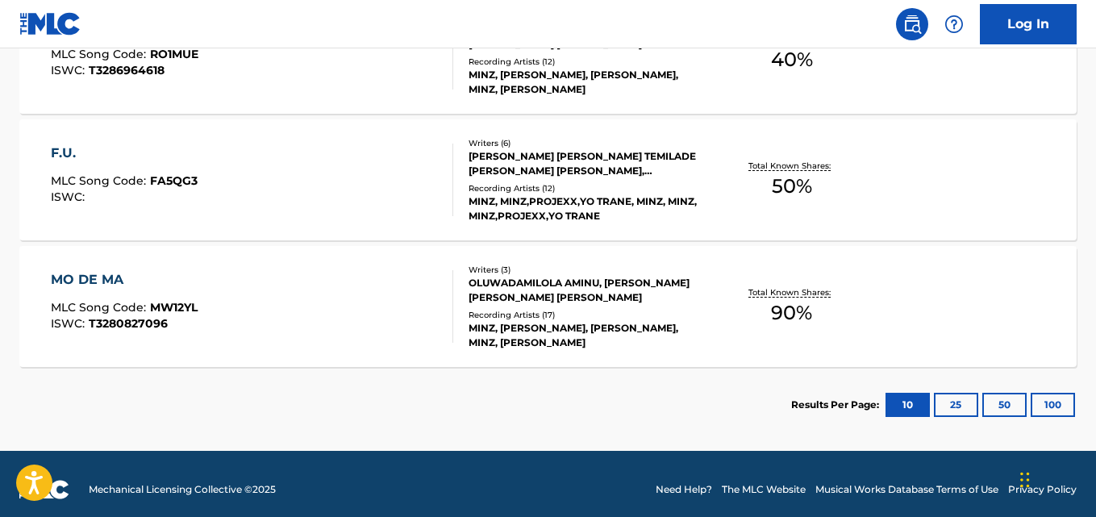
scroll to position [1442, 0]
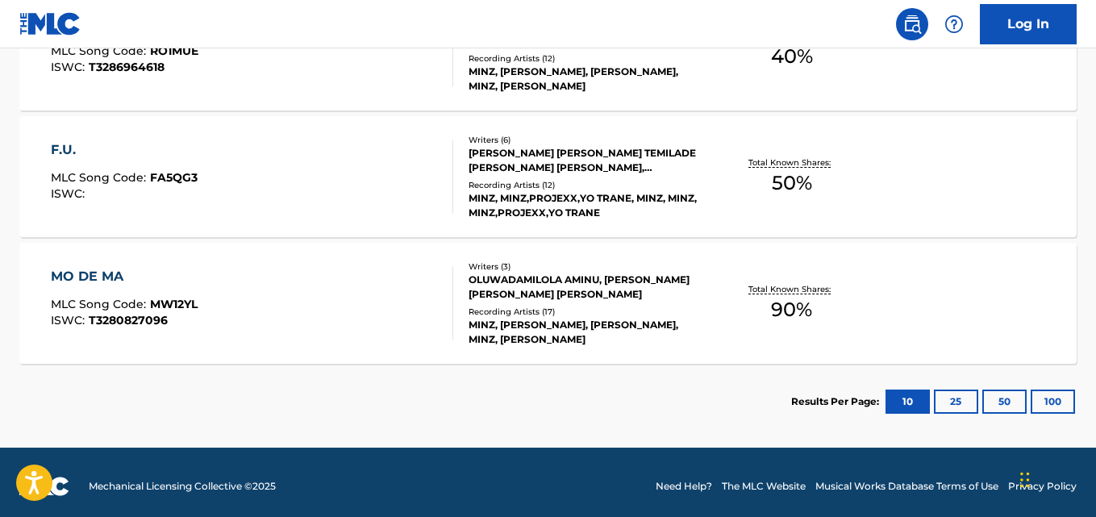
click at [978, 306] on div "MO DE MA MLC Song Code : MW12YL ISWC : T3280827096 Writers ( 3 ) OLUWADAMILOLA …" at bounding box center [547, 303] width 1057 height 121
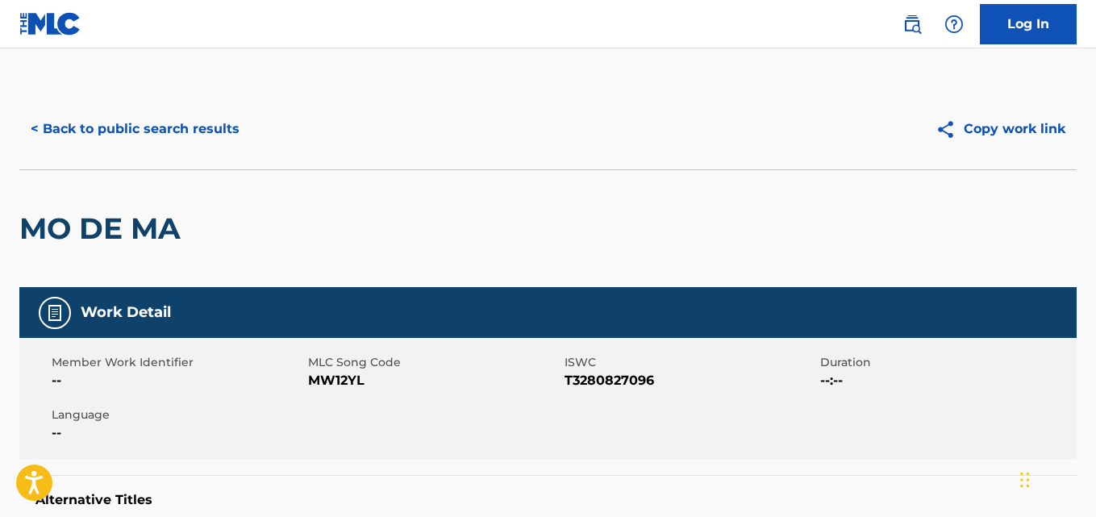
click at [63, 115] on button "< Back to public search results" at bounding box center [134, 129] width 231 height 40
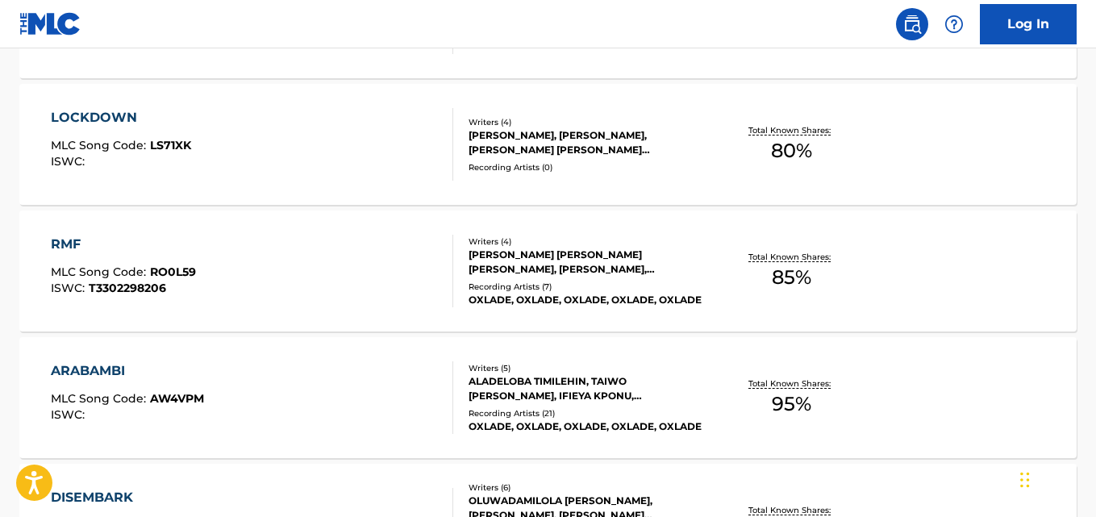
click at [977, 377] on div "ARABAMBI MLC Song Code : AW4VPM ISWC : Writers ( 5 ) ALADELOBA TIMILEHIN, TAIWO…" at bounding box center [547, 397] width 1057 height 121
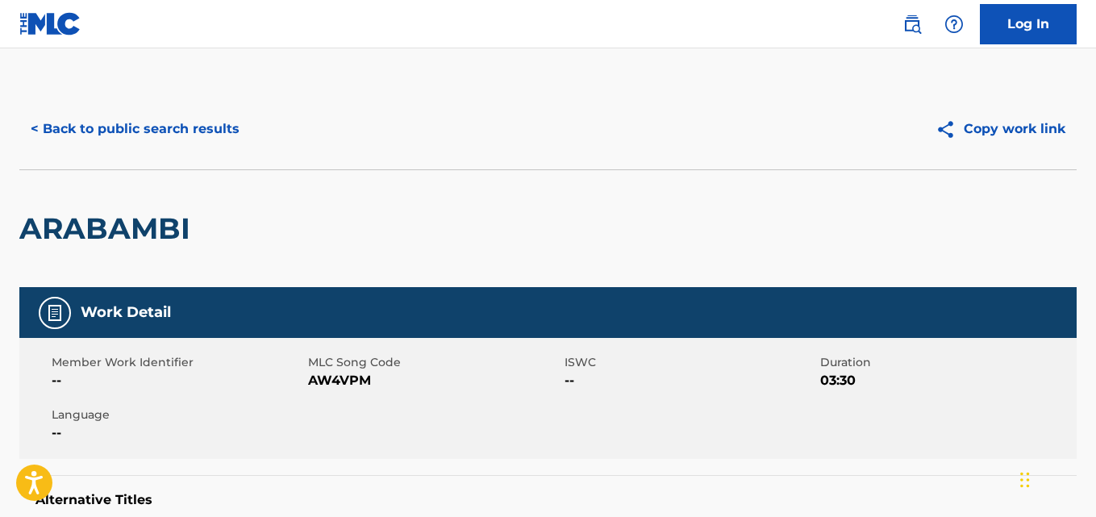
click at [65, 119] on button "< Back to public search results" at bounding box center [134, 129] width 231 height 40
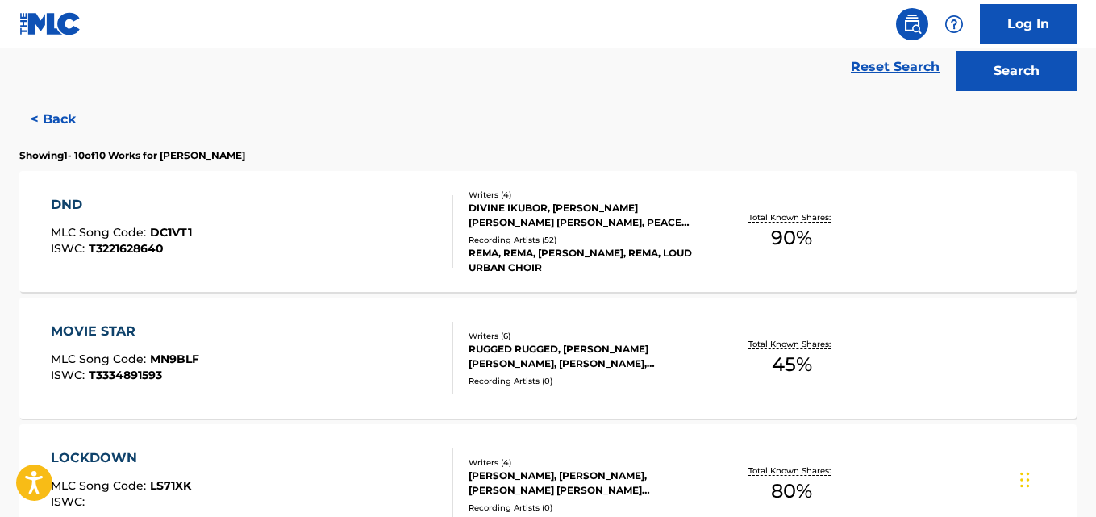
scroll to position [306, 0]
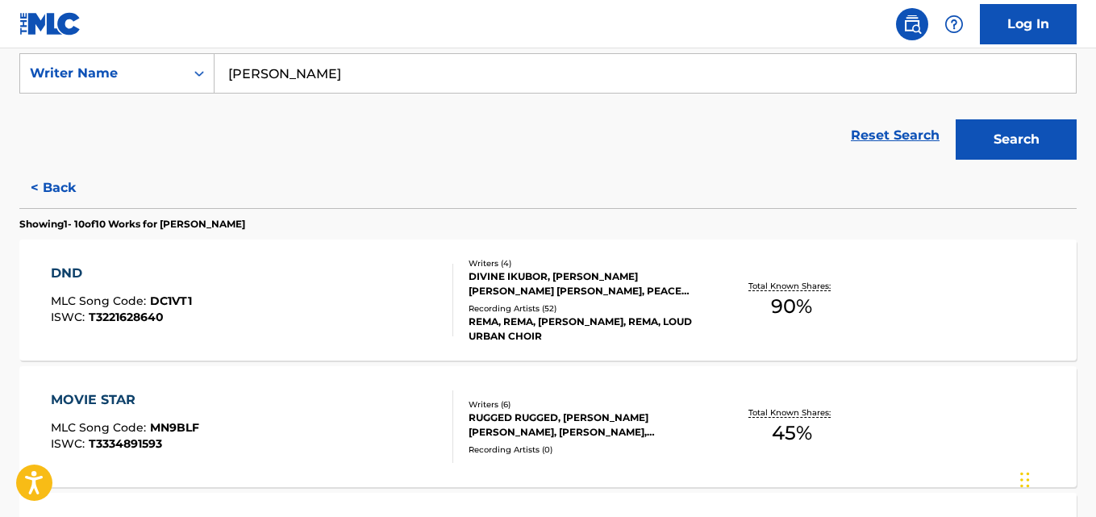
click at [1011, 260] on div "DND MLC Song Code : DC1VT1 ISWC : T3221628640 Writers ( 4 ) [PERSON_NAME], [PER…" at bounding box center [547, 300] width 1057 height 121
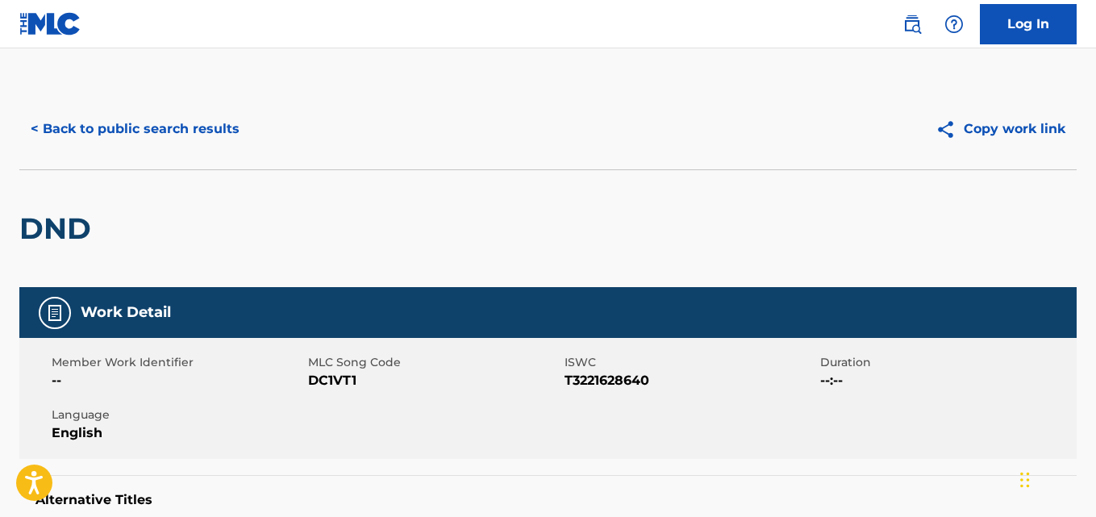
click at [161, 144] on button "< Back to public search results" at bounding box center [134, 129] width 231 height 40
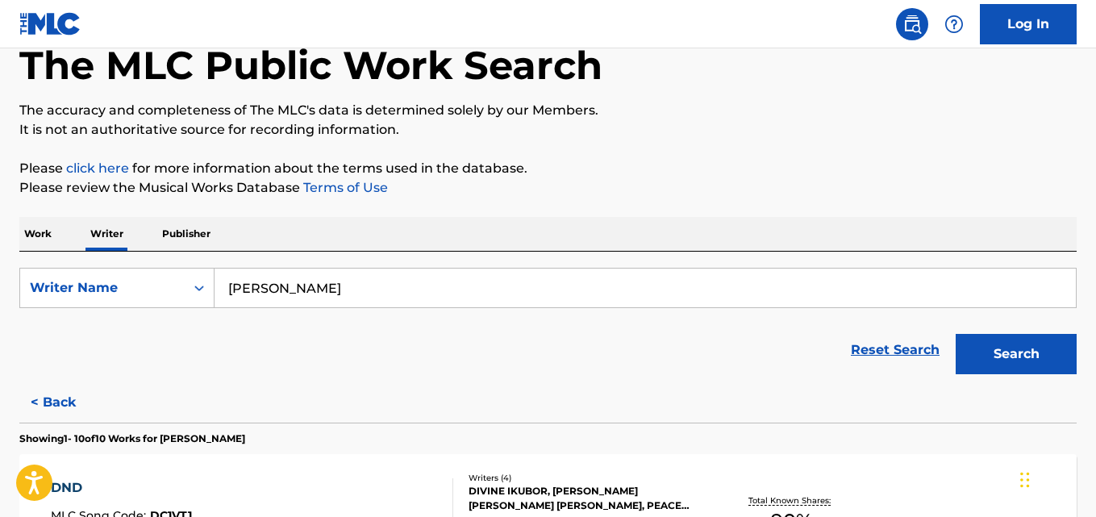
click at [385, 286] on input "[PERSON_NAME]" at bounding box center [645, 288] width 861 height 39
paste input "[PERSON_NAME]"
click at [1028, 350] on button "Search" at bounding box center [1016, 354] width 121 height 40
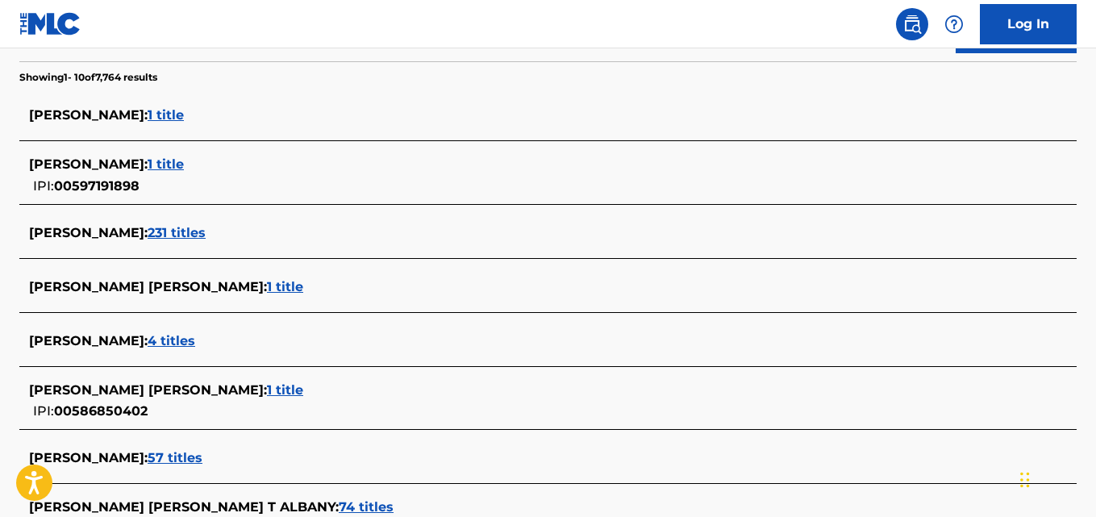
scroll to position [0, 0]
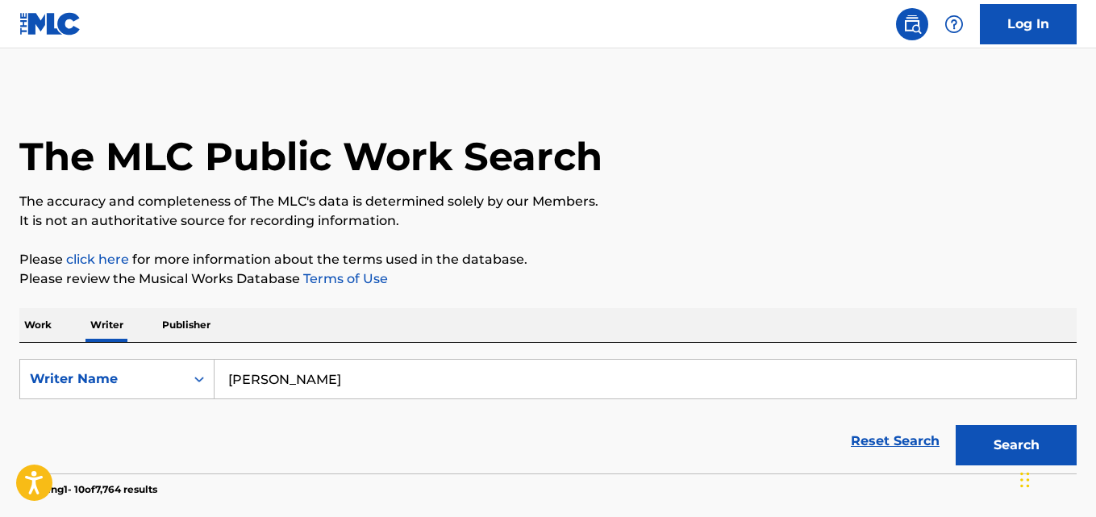
click at [372, 374] on input "[PERSON_NAME]" at bounding box center [645, 379] width 861 height 39
paste input "[PERSON_NAME]"
click at [252, 381] on input "[PERSON_NAME]" at bounding box center [645, 379] width 861 height 39
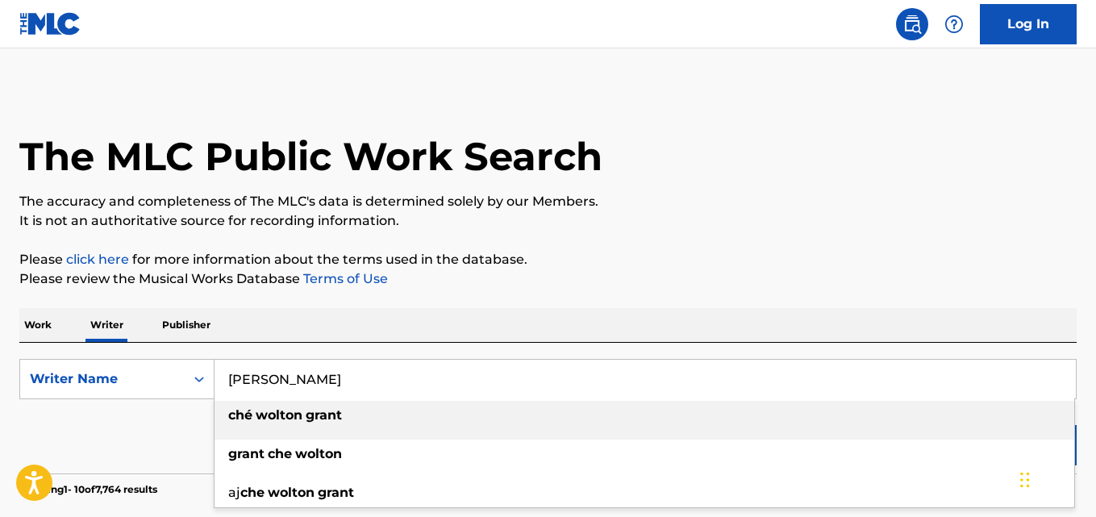
click at [881, 220] on p "It is not an authoritative source for recording information." at bounding box center [547, 220] width 1057 height 19
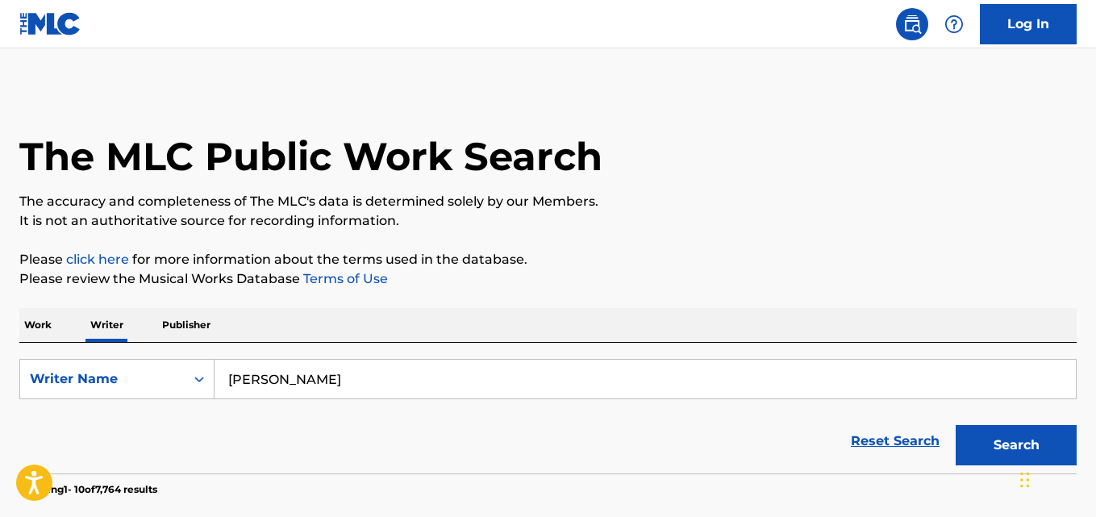
click at [1002, 442] on button "Search" at bounding box center [1016, 445] width 121 height 40
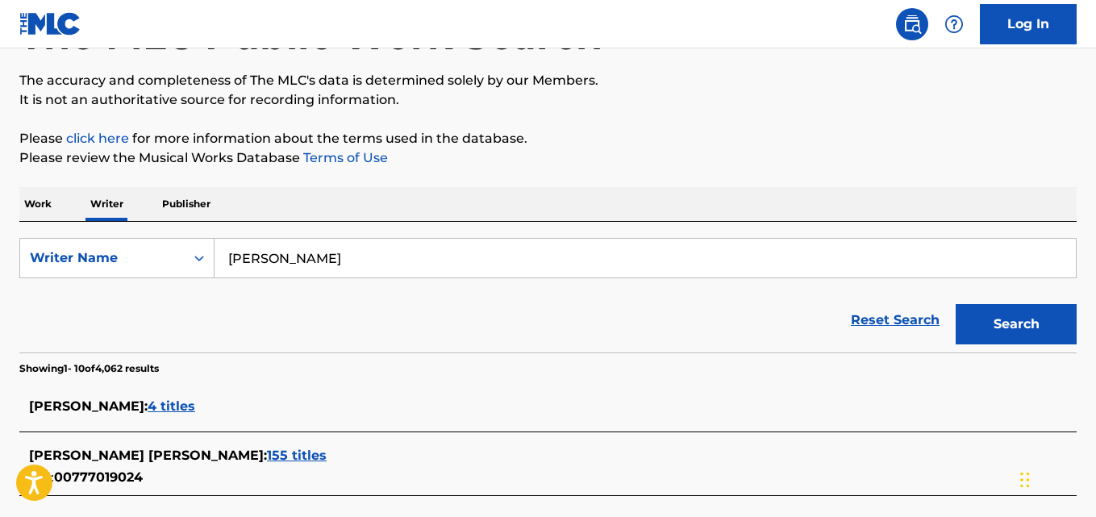
scroll to position [224, 0]
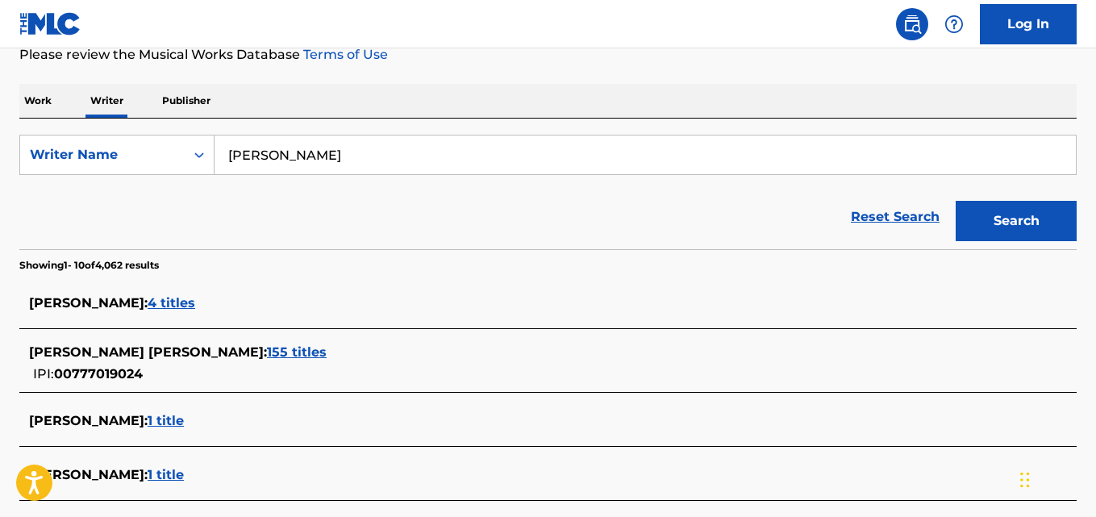
click at [331, 162] on input "[PERSON_NAME]" at bounding box center [645, 155] width 861 height 39
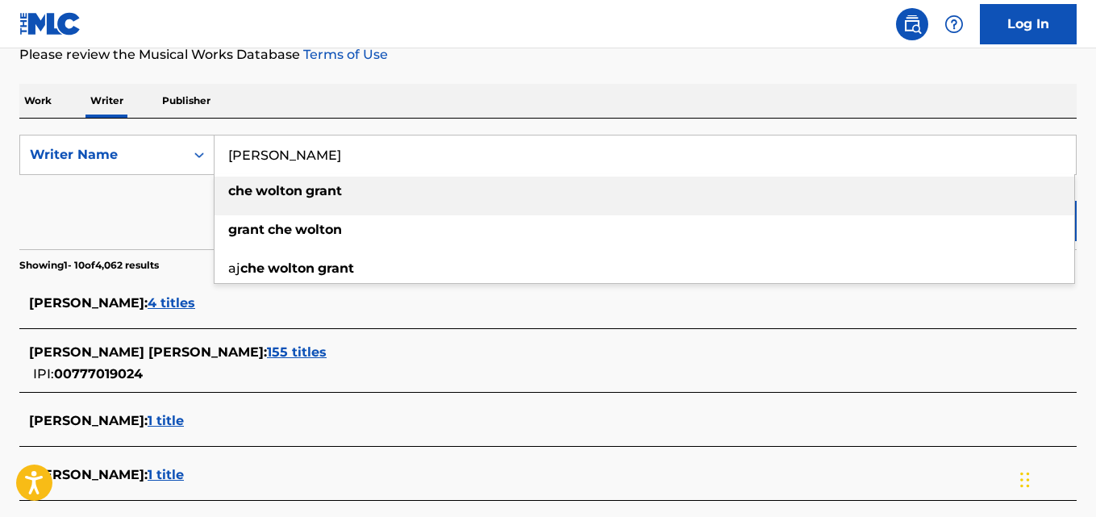
paste input "S7ven"
click at [569, 69] on div "The MLC Public Work Search The accuracy and completeness of The MLC's data is d…" at bounding box center [548, 390] width 1096 height 1053
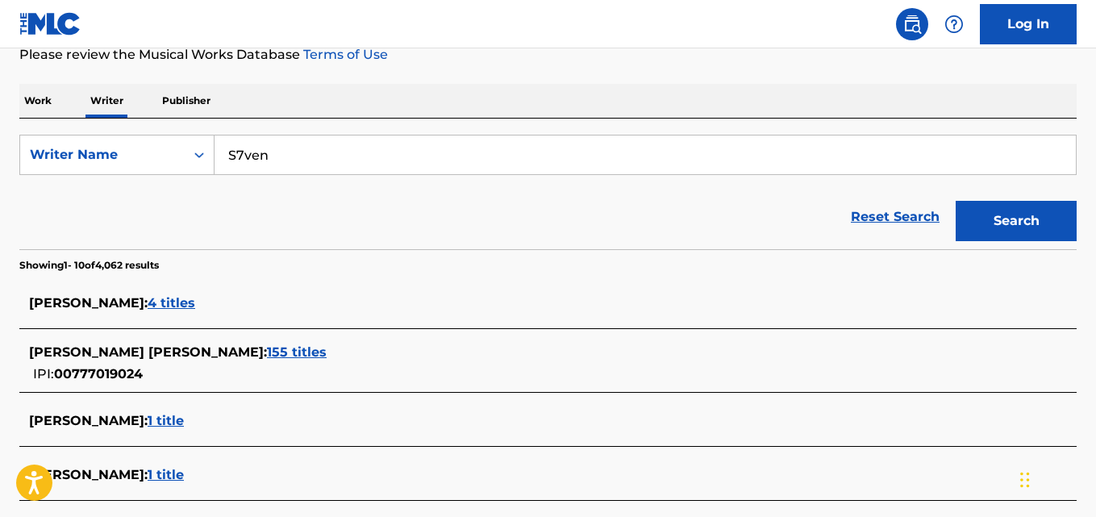
click at [1042, 233] on button "Search" at bounding box center [1016, 221] width 121 height 40
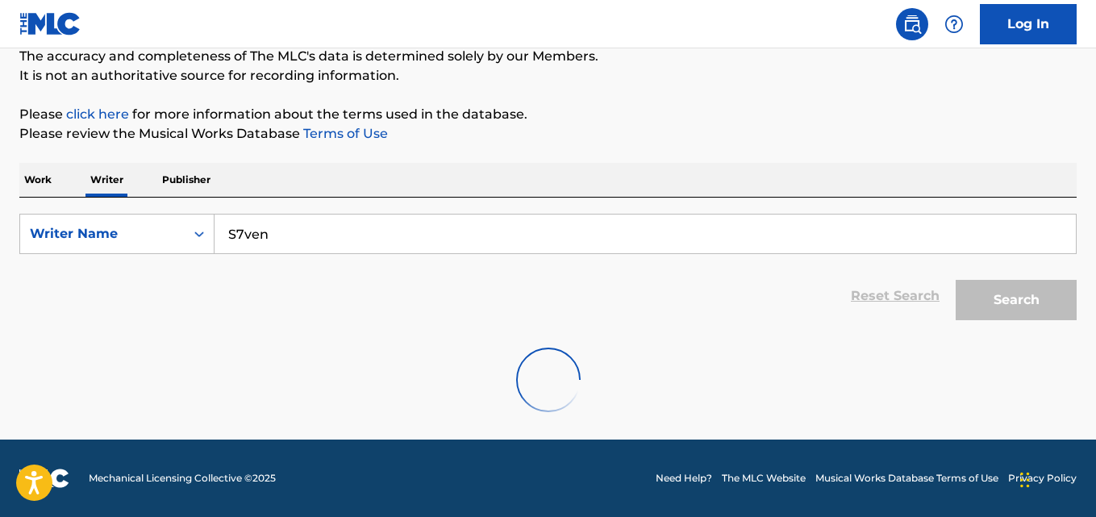
scroll to position [42, 0]
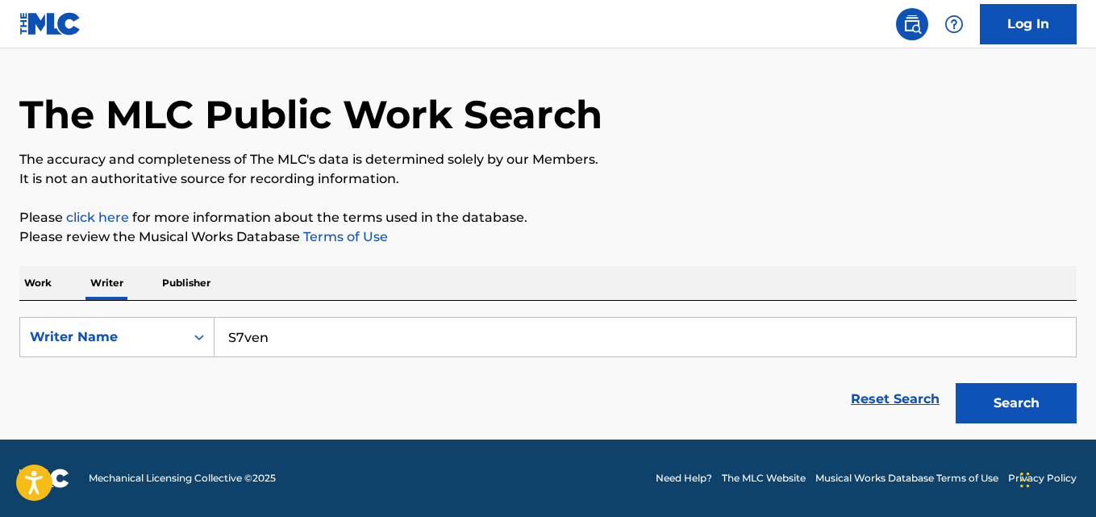
click at [342, 340] on input "S7ven" at bounding box center [645, 337] width 861 height 39
paste input "[PERSON_NAME]"
type input "[PERSON_NAME]"
click at [925, 228] on p "Please review the Musical Works Database Terms of Use" at bounding box center [547, 236] width 1057 height 19
click at [987, 405] on button "Search" at bounding box center [1016, 403] width 121 height 40
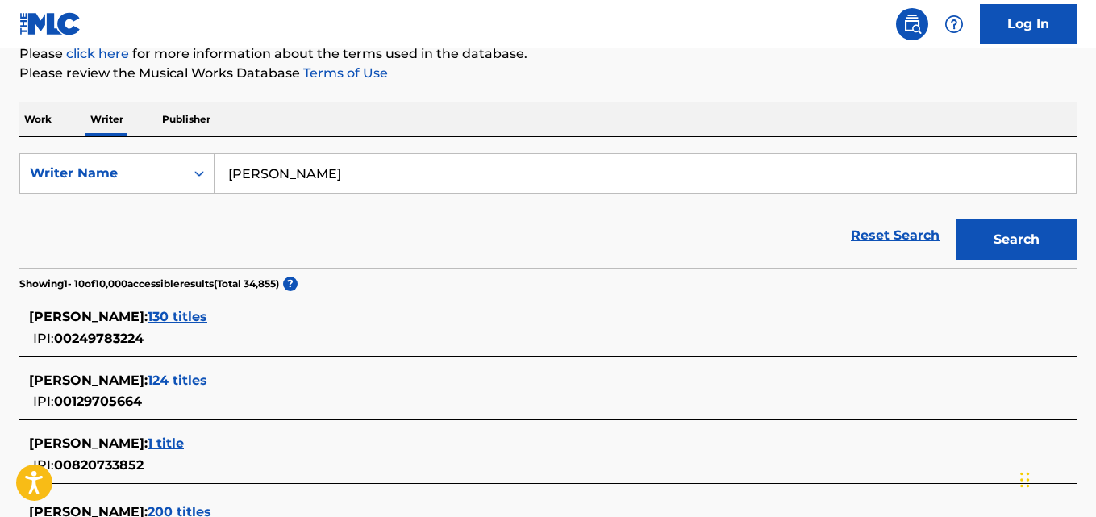
scroll to position [0, 0]
